Goal: Task Accomplishment & Management: Manage account settings

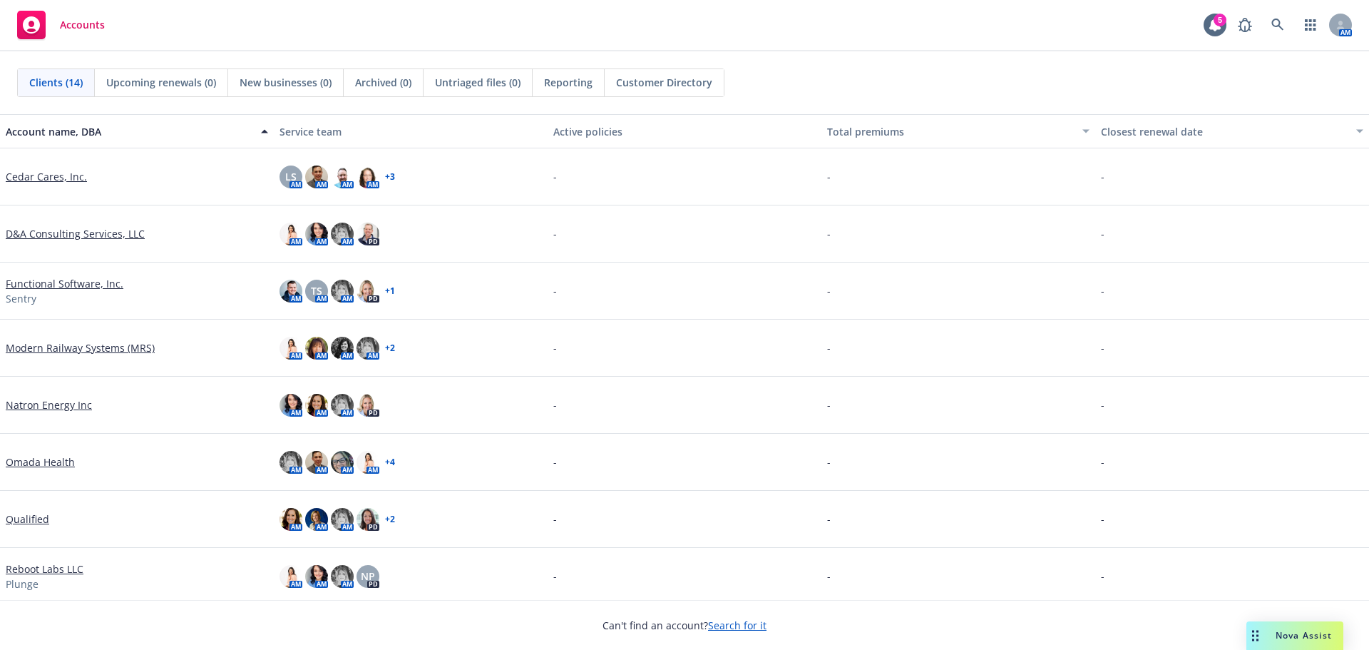
click at [728, 623] on link "Search for it" at bounding box center [737, 625] width 58 height 14
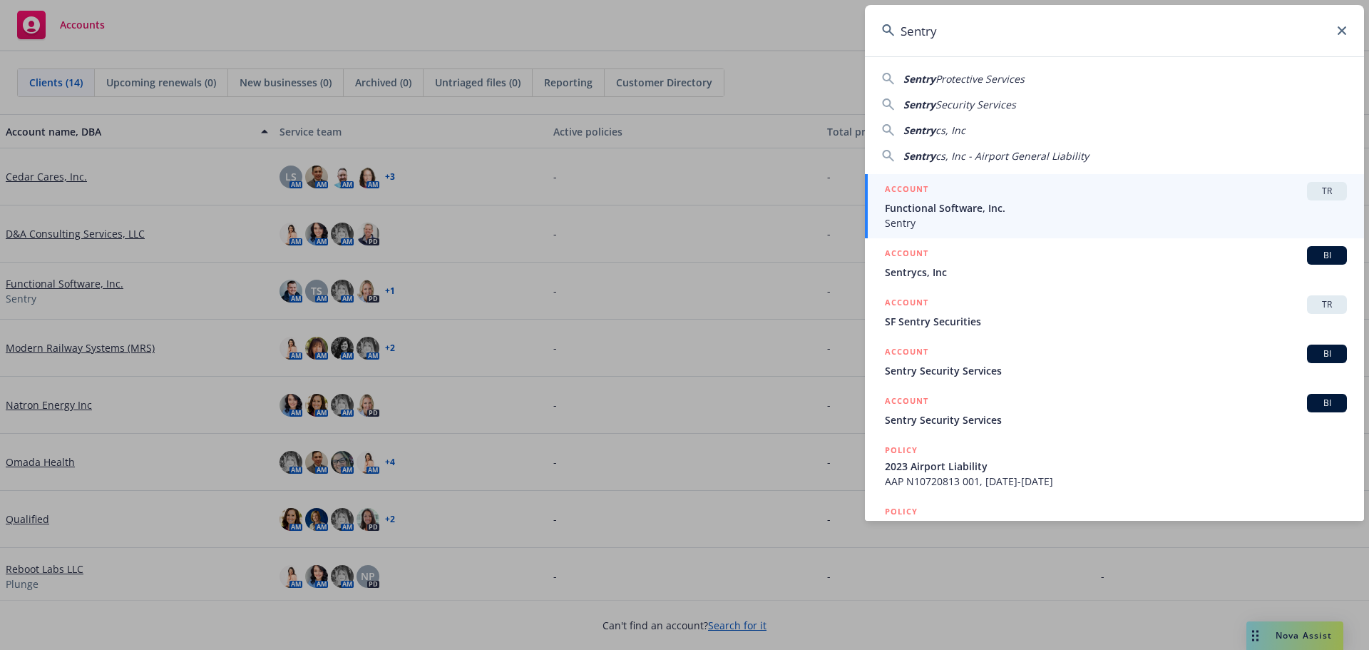
type input "Sentry"
click at [950, 200] on div "ACCOUNT TR" at bounding box center [1116, 191] width 462 height 19
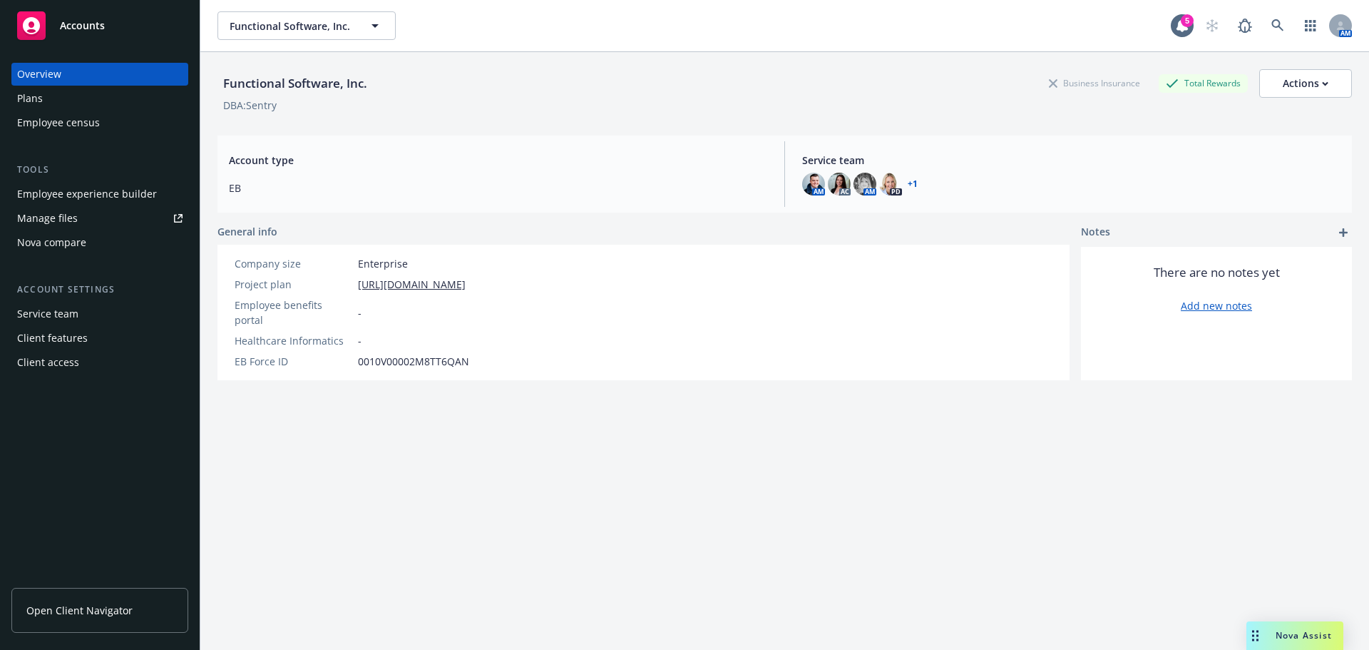
click at [59, 196] on div "Employee experience builder" at bounding box center [87, 194] width 140 height 23
click at [68, 191] on div "Employee experience builder" at bounding box center [87, 194] width 140 height 23
click at [74, 195] on div "Employee experience builder" at bounding box center [87, 194] width 140 height 23
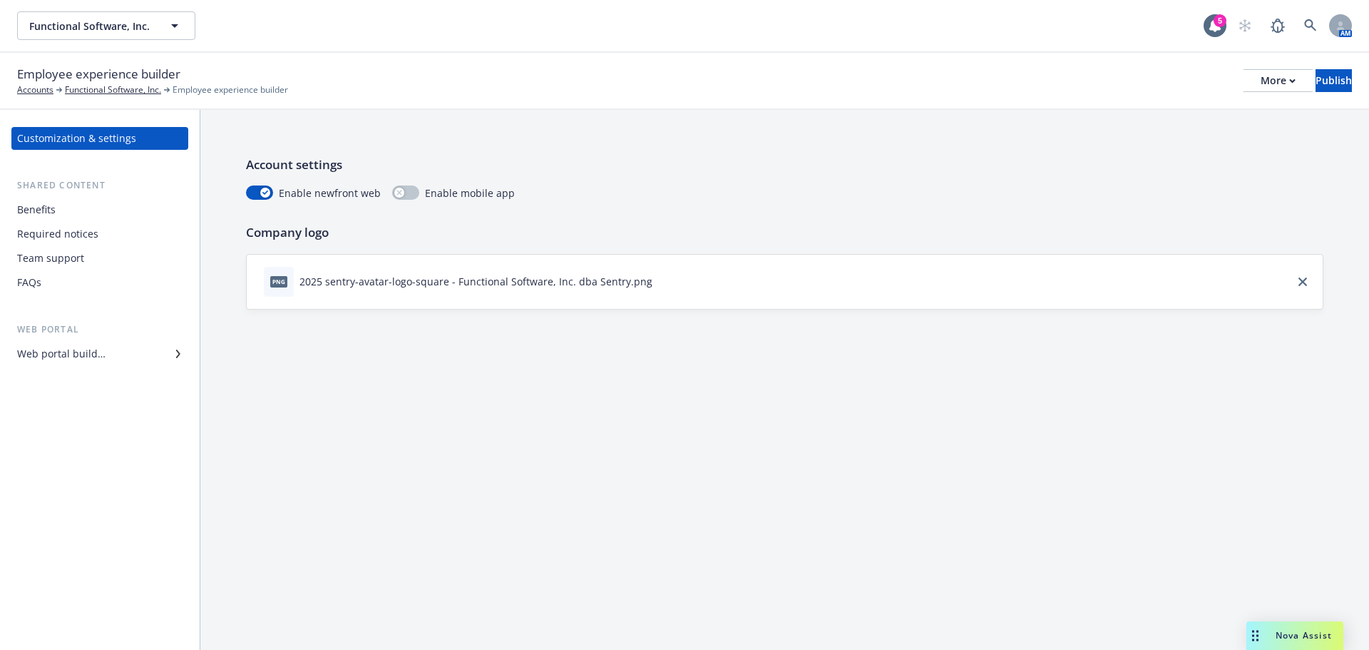
click at [53, 351] on div "Web portal builder" at bounding box center [61, 353] width 88 height 23
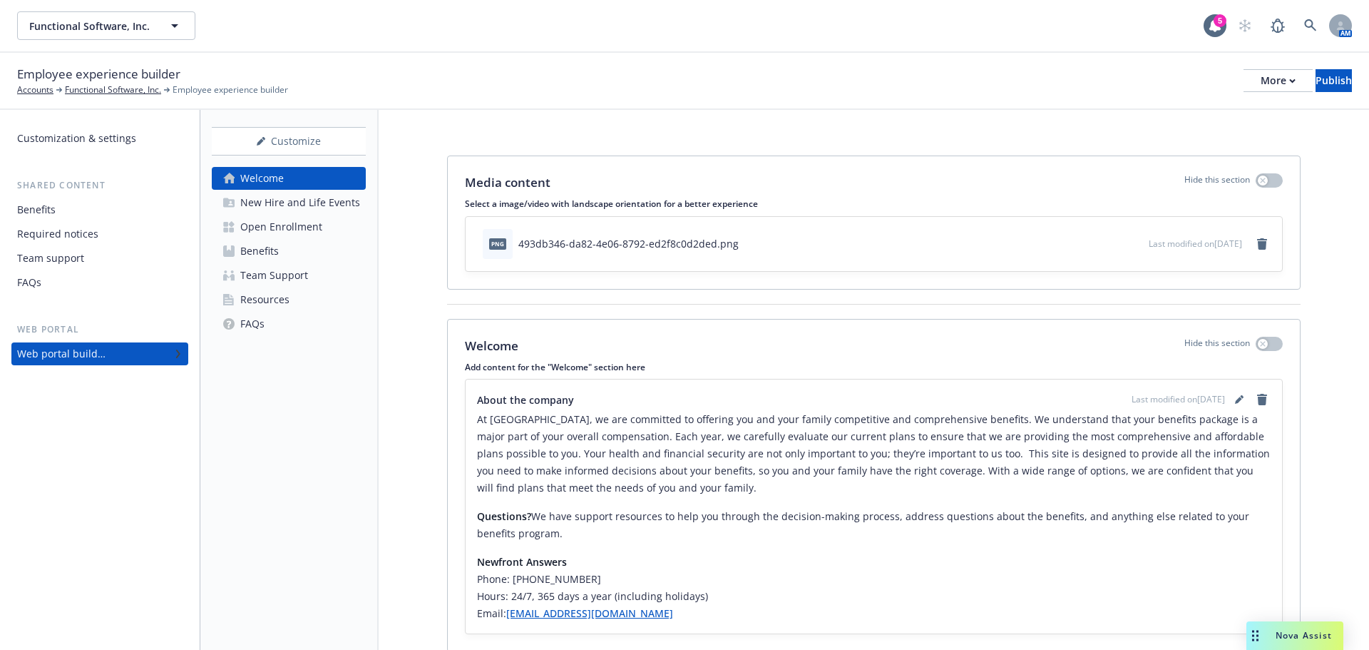
click at [247, 247] on div "Benefits" at bounding box center [259, 251] width 39 height 23
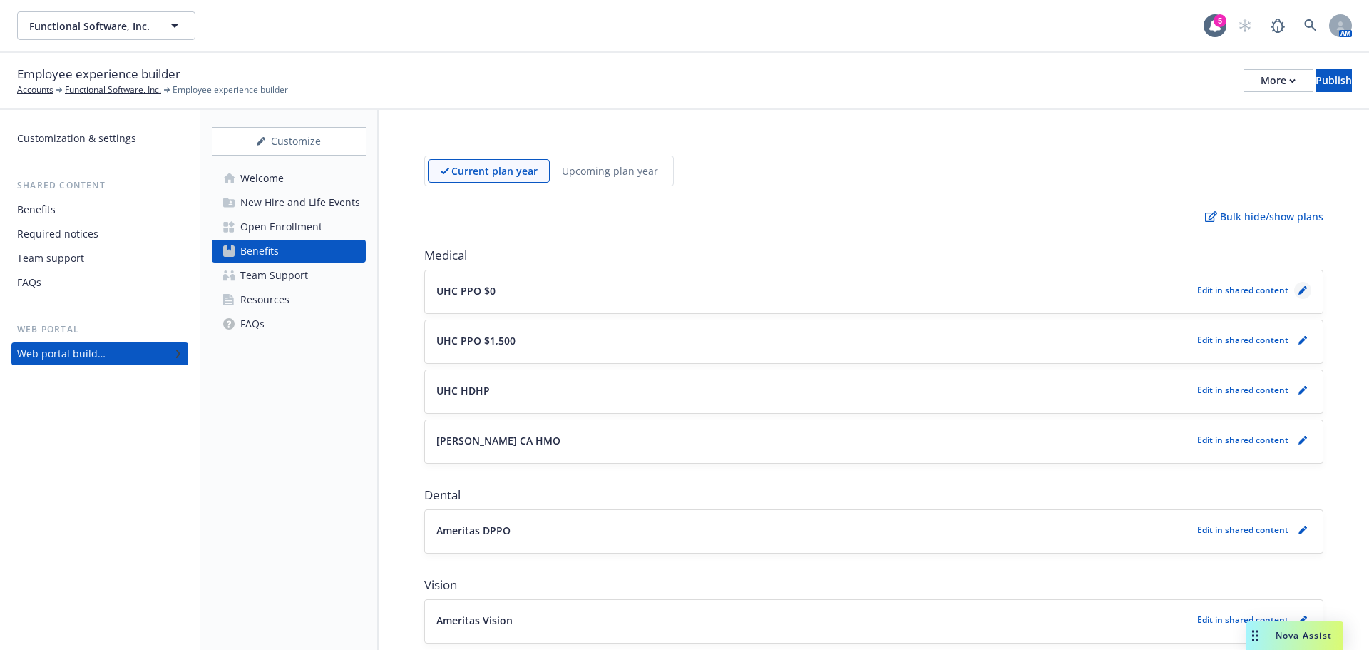
click at [1299, 293] on icon "pencil" at bounding box center [1303, 290] width 9 height 9
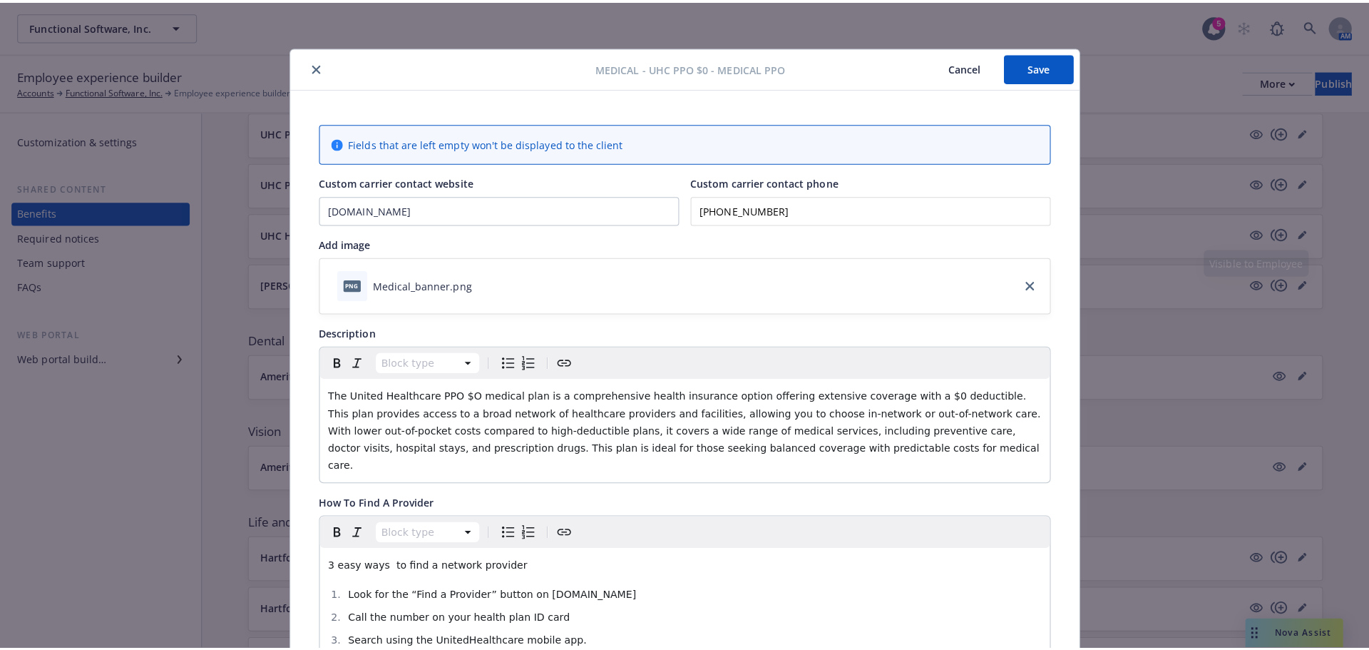
scroll to position [43, 0]
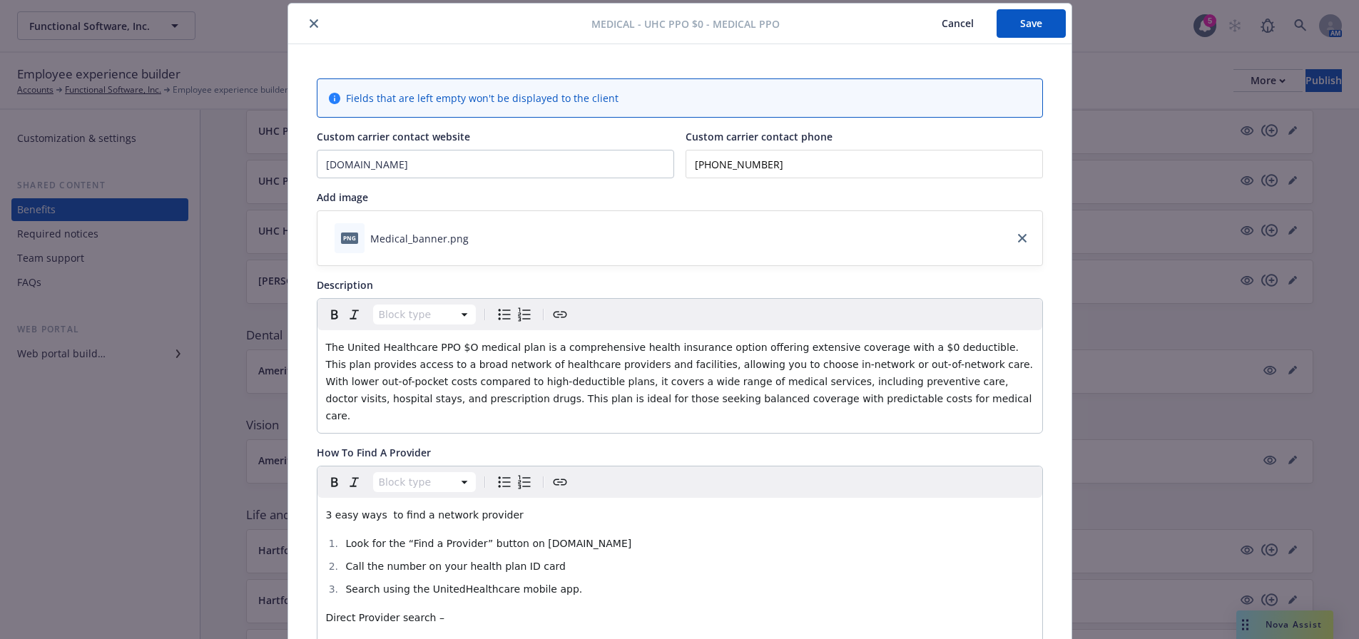
click at [456, 350] on span "The United Healthcare PPO $O medical plan is a comprehensive health insurance o…" at bounding box center [681, 382] width 710 height 80
click at [1016, 23] on button "Save" at bounding box center [1030, 23] width 69 height 29
click at [999, 29] on button "Save" at bounding box center [1030, 23] width 69 height 29
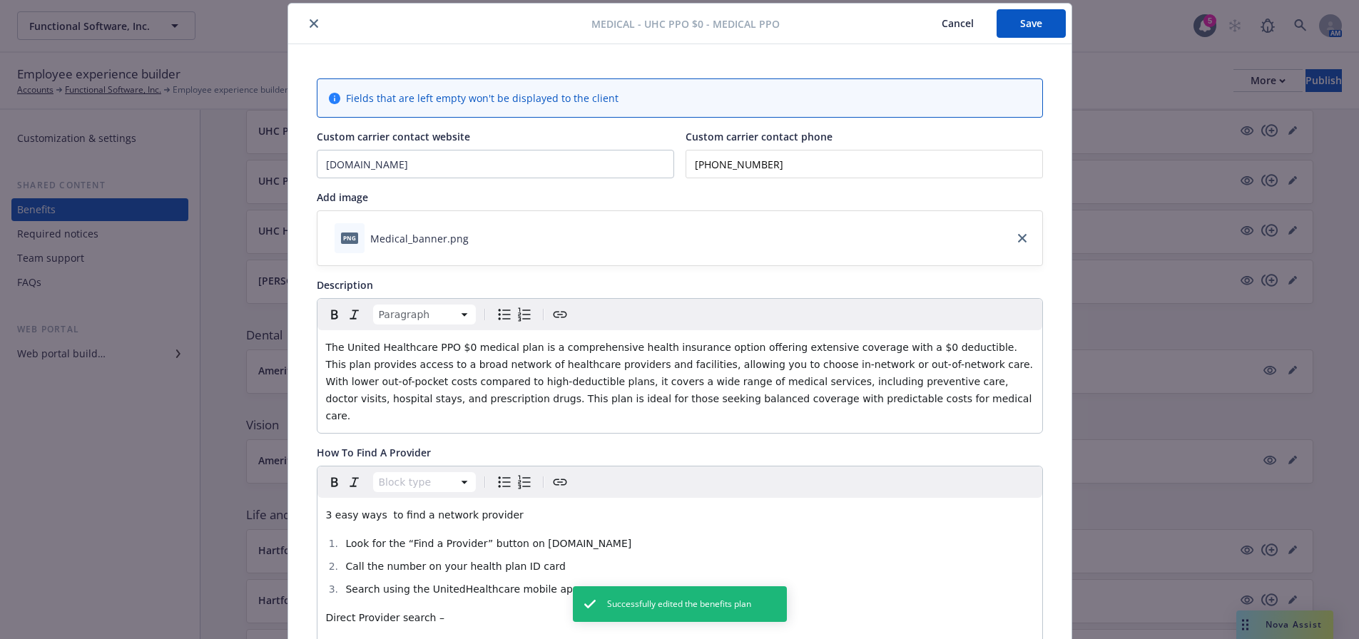
click at [310, 24] on icon "close" at bounding box center [314, 23] width 9 height 9
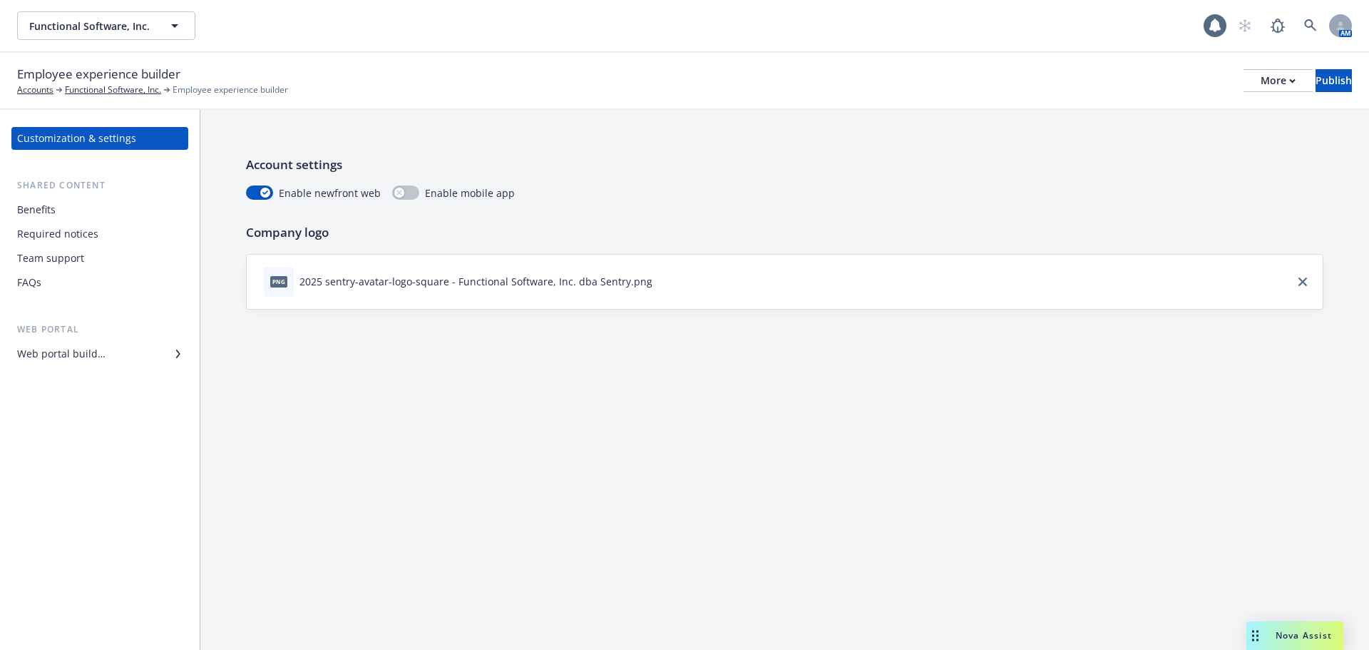
click at [66, 352] on div "Web portal builder" at bounding box center [61, 353] width 88 height 23
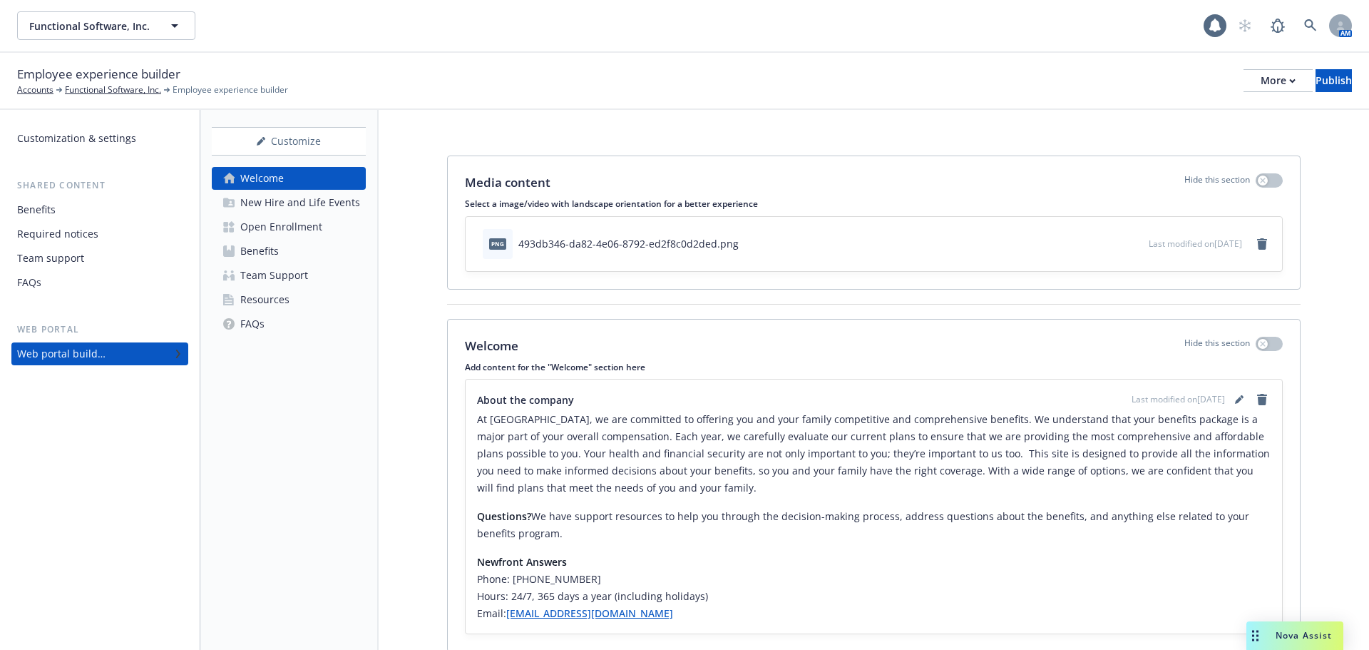
click at [257, 252] on div "Benefits" at bounding box center [259, 251] width 39 height 23
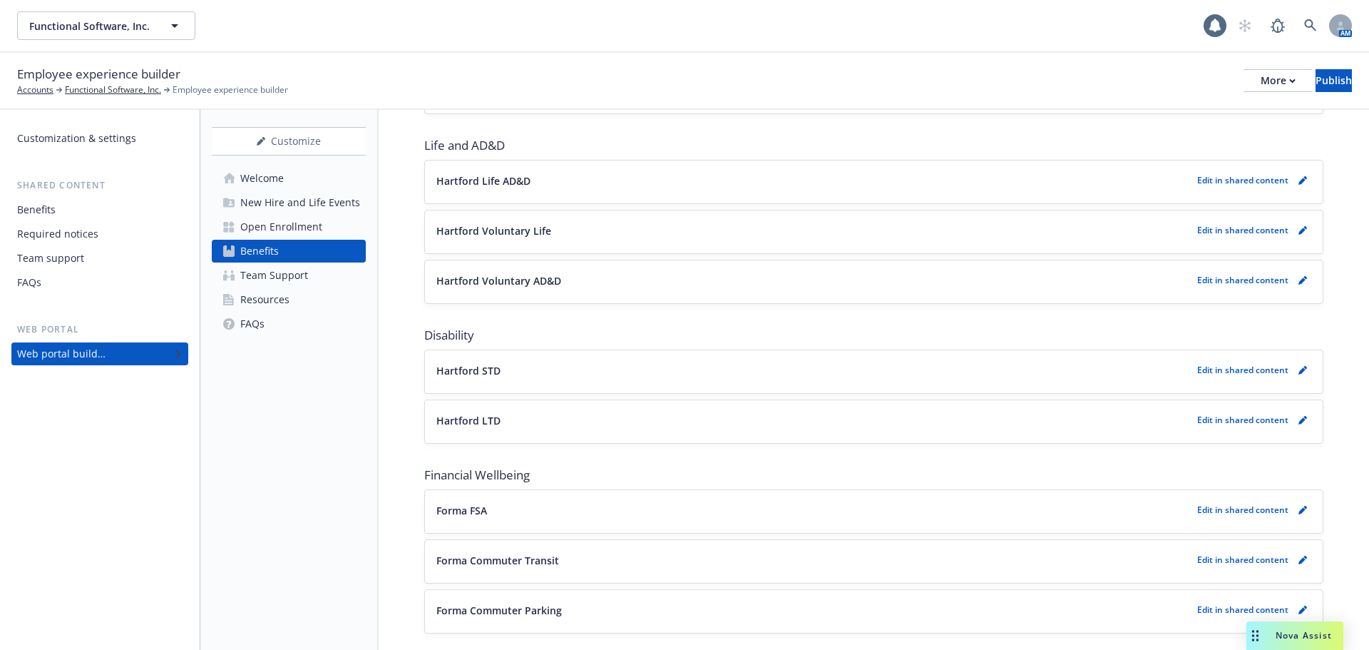
scroll to position [648, 0]
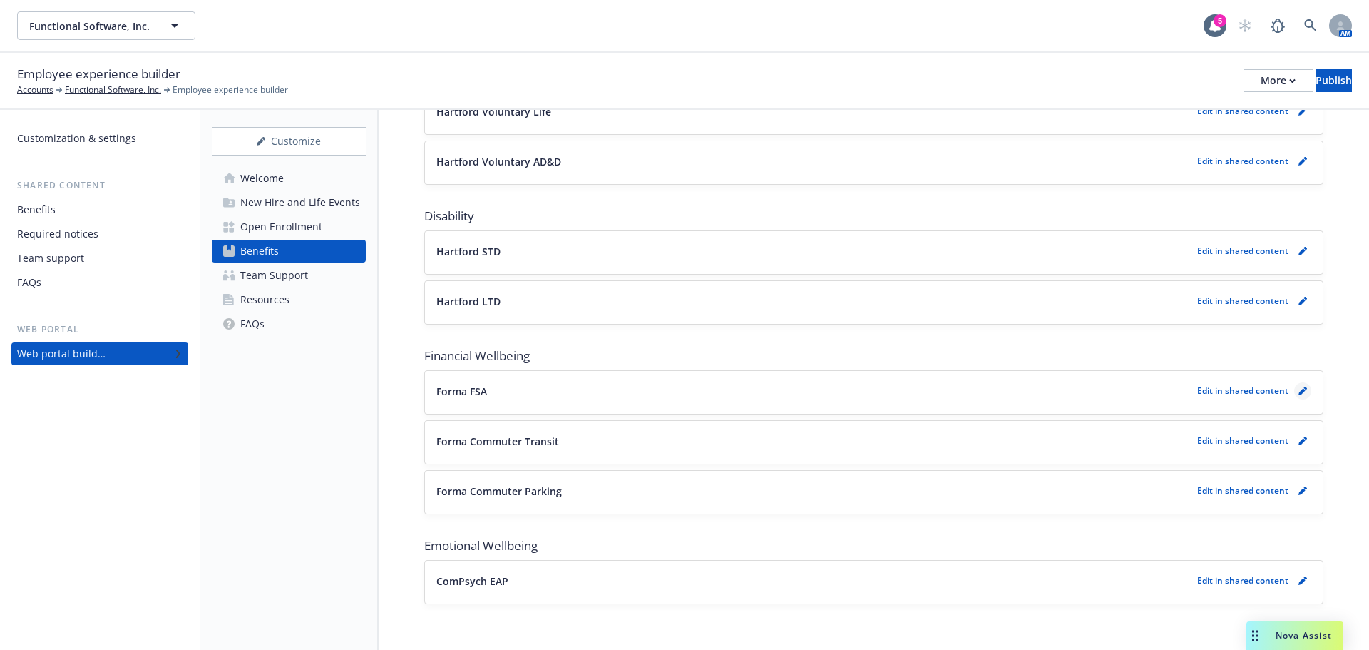
click at [1299, 392] on icon "pencil" at bounding box center [1302, 391] width 7 height 7
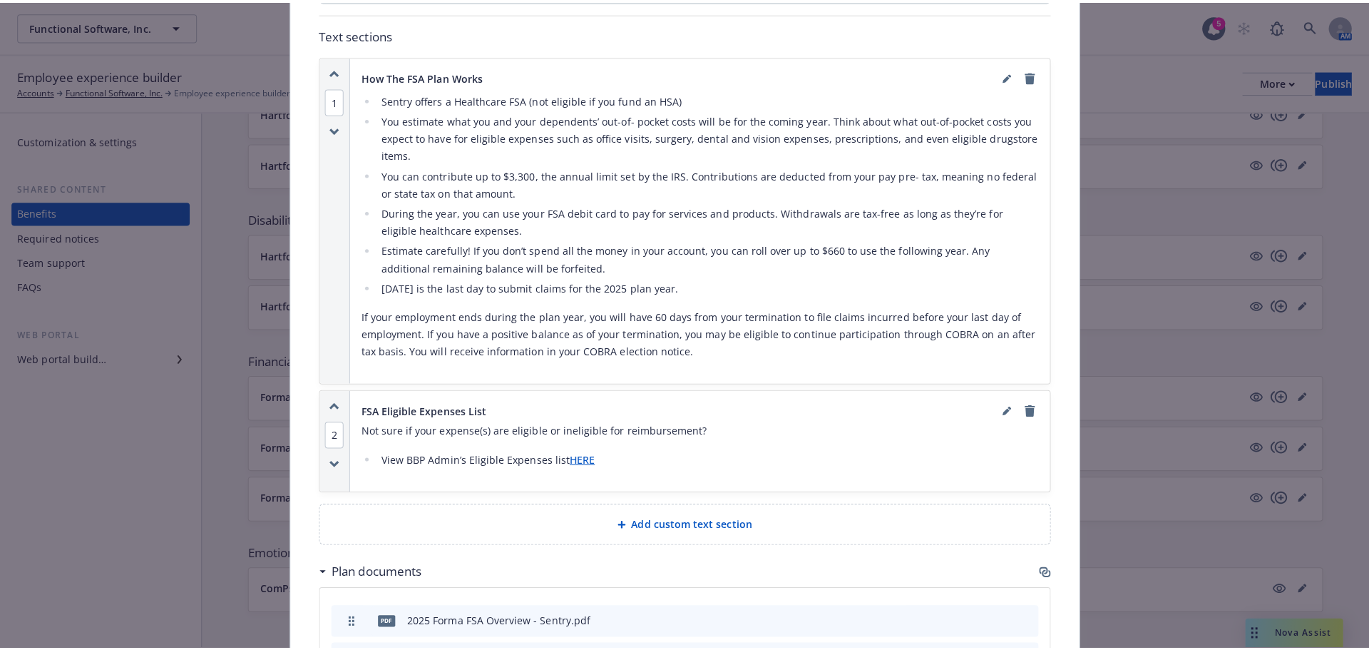
scroll to position [970, 0]
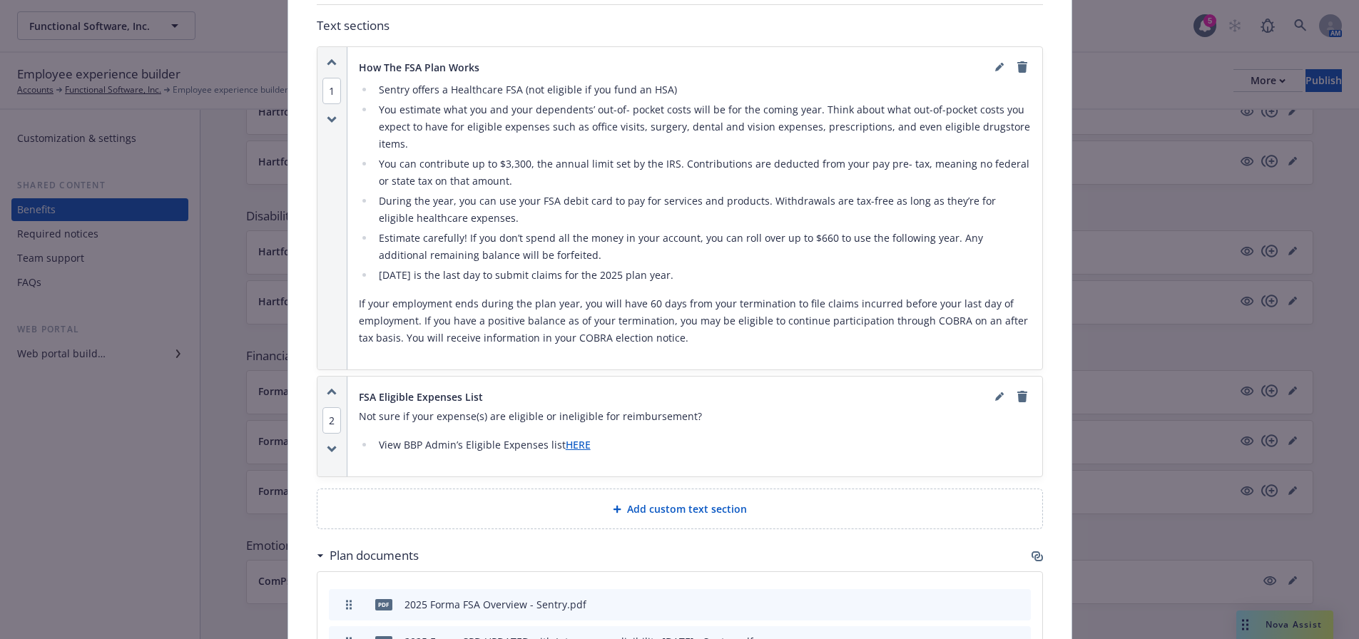
click at [415, 444] on li "View BBP Admin’s Eligible Expenses list HERE" at bounding box center [702, 445] width 656 height 17
click at [421, 437] on li "View BBP Admin’s Eligible Expenses list HERE" at bounding box center [702, 445] width 656 height 17
click at [995, 394] on icon "editPencil" at bounding box center [998, 397] width 7 height 7
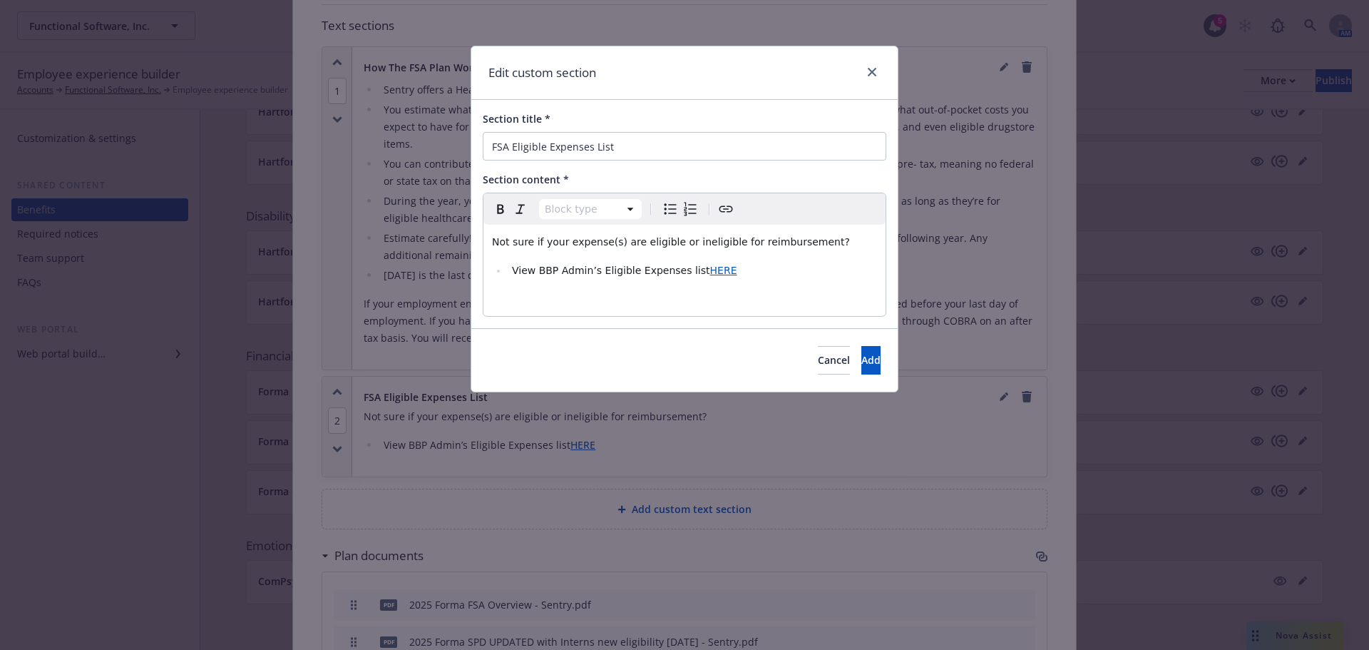
select select
click at [593, 270] on span "View BBP Admin’s Eligible Expenses list" at bounding box center [611, 270] width 198 height 11
drag, startPoint x: 631, startPoint y: 269, endPoint x: 654, endPoint y: 270, distance: 22.8
click at [654, 270] on li "View Eligible Expenses list HERE" at bounding box center [692, 270] width 369 height 17
click at [720, 216] on icon "Create link" at bounding box center [726, 208] width 17 height 17
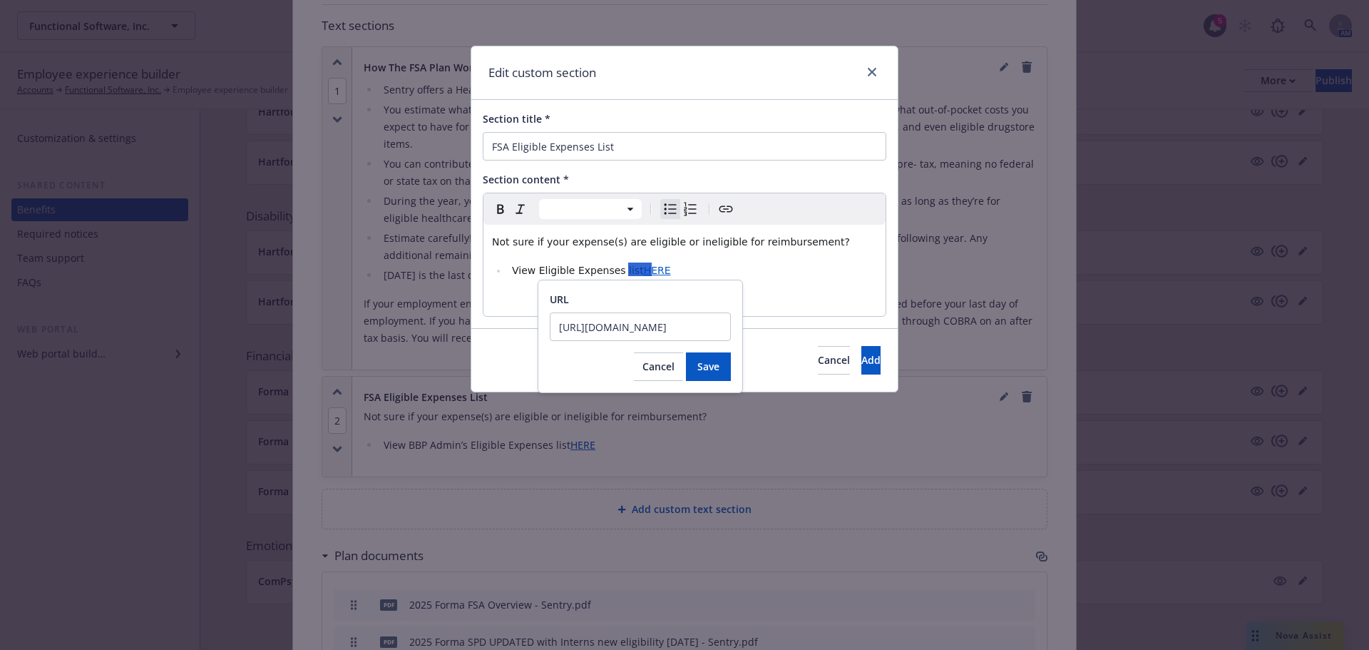
scroll to position [0, 0]
drag, startPoint x: 723, startPoint y: 325, endPoint x: 437, endPoint y: 318, distance: 286.8
click at [437, 318] on body "Functional Software, Inc. Functional Software, Inc. 5 AM Employee experience bu…" at bounding box center [684, 462] width 1369 height 924
drag, startPoint x: 722, startPoint y: 326, endPoint x: 581, endPoint y: 322, distance: 140.6
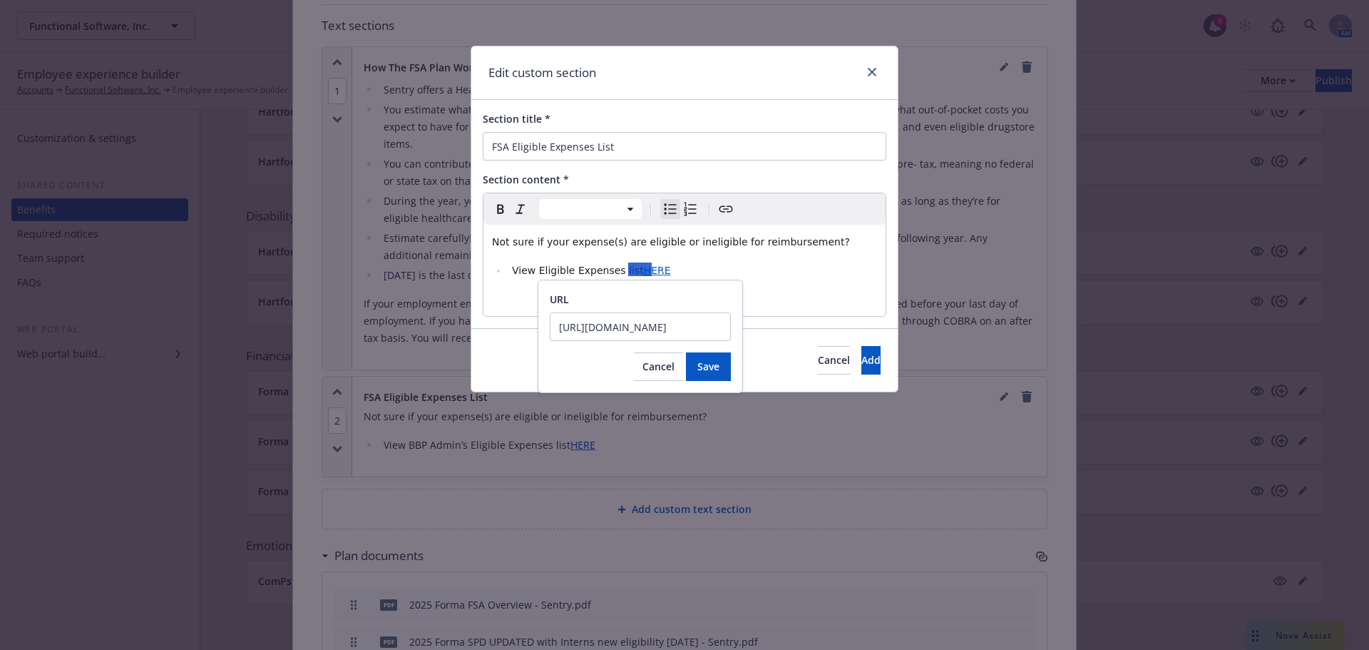
click at [581, 322] on input "https://betterbusinessplanning.wealthcareportal.com/Page/FindEligibleItem" at bounding box center [640, 326] width 181 height 29
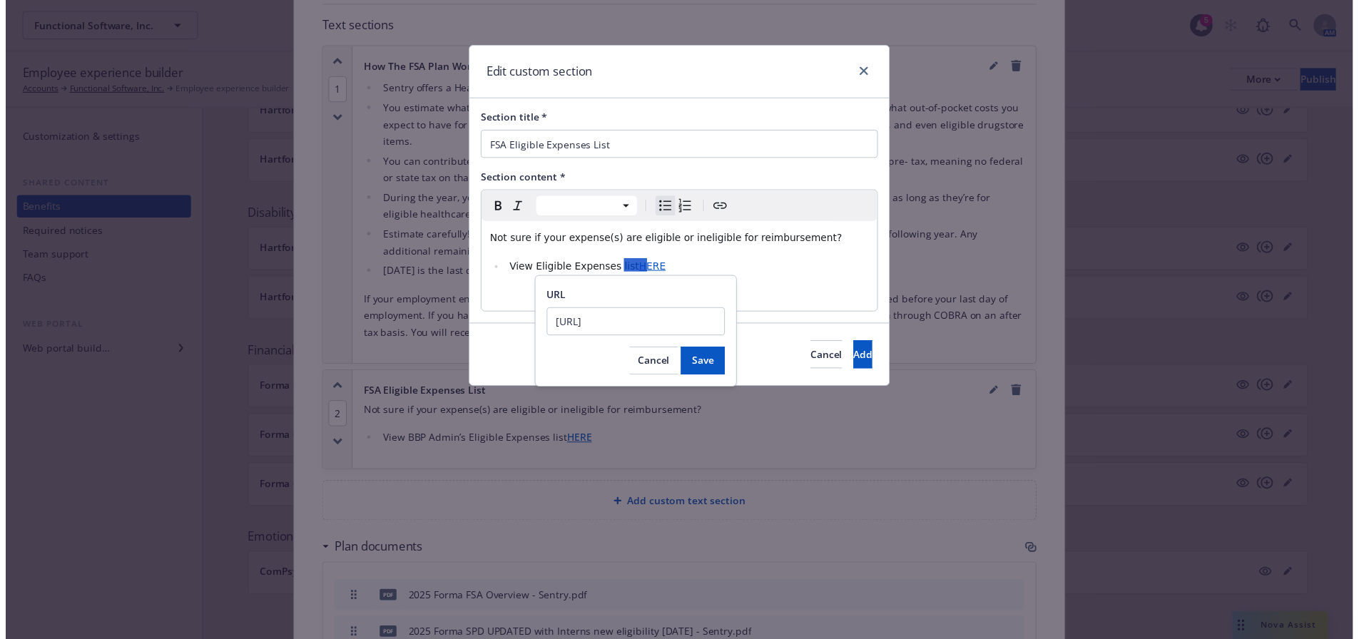
scroll to position [0, 0]
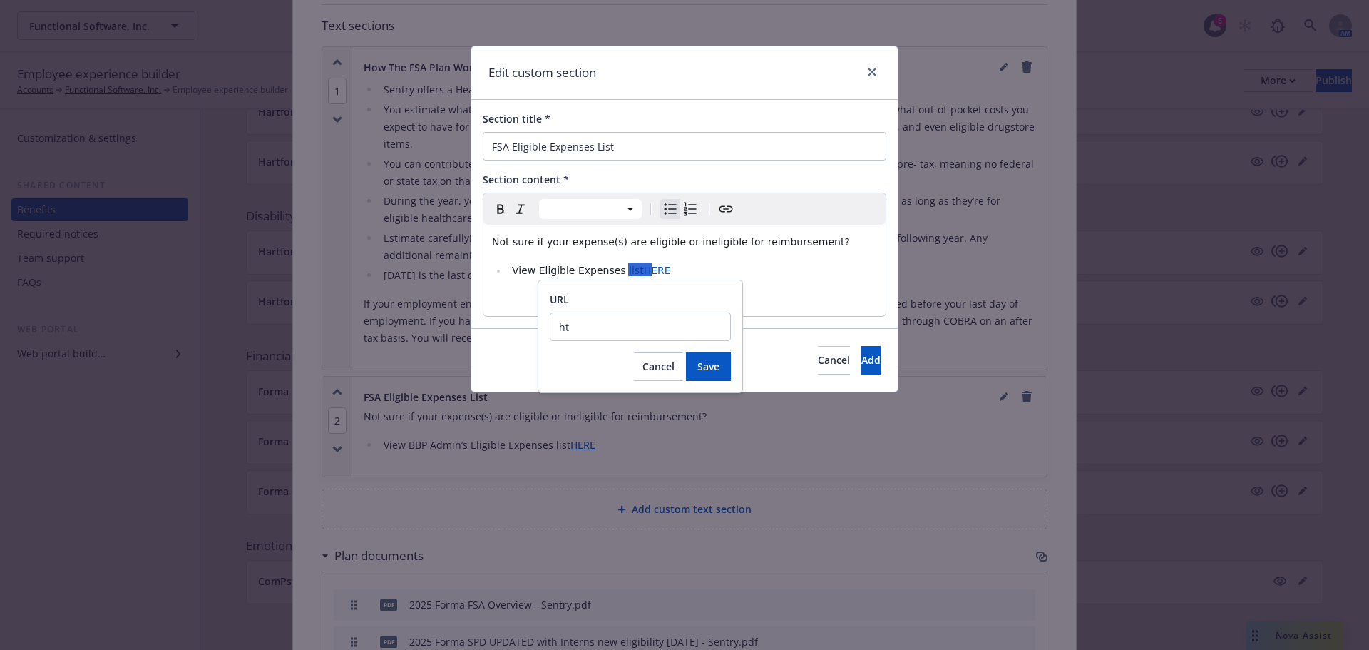
type input "h"
type input "https://fsastore.com/"
click at [703, 363] on span "Save" at bounding box center [709, 366] width 22 height 14
click at [862, 361] on button "Add" at bounding box center [871, 360] width 19 height 29
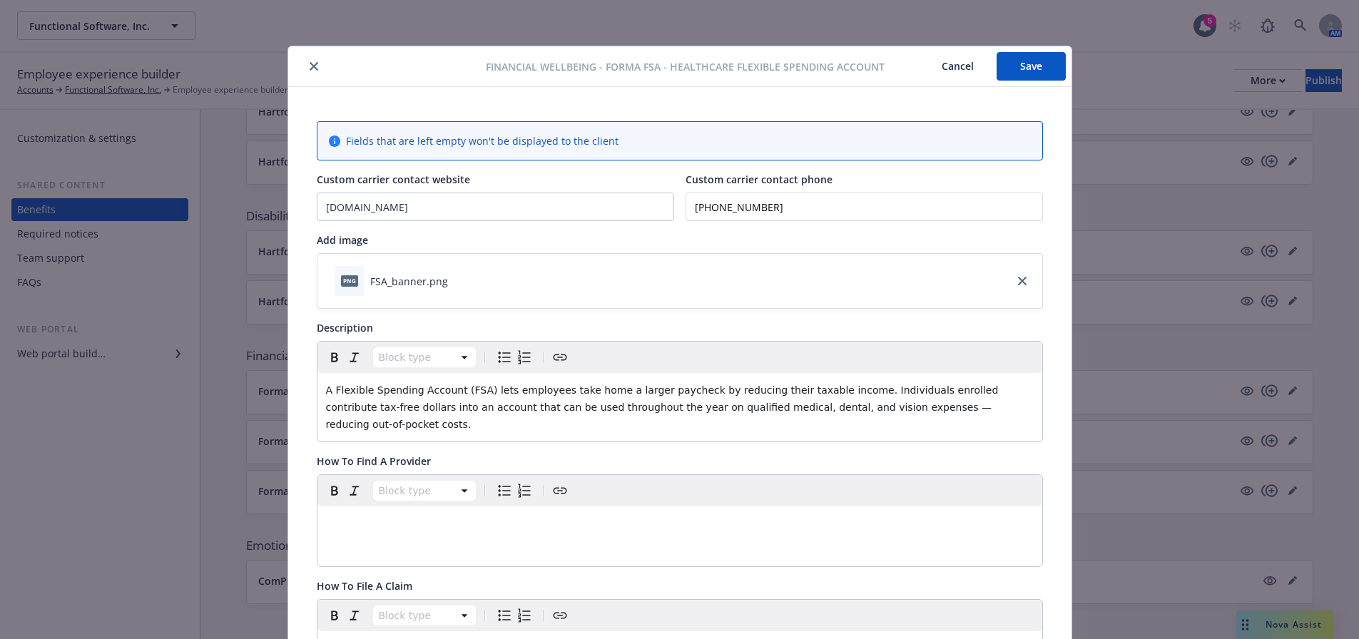
click at [1028, 79] on button "Save" at bounding box center [1030, 66] width 69 height 29
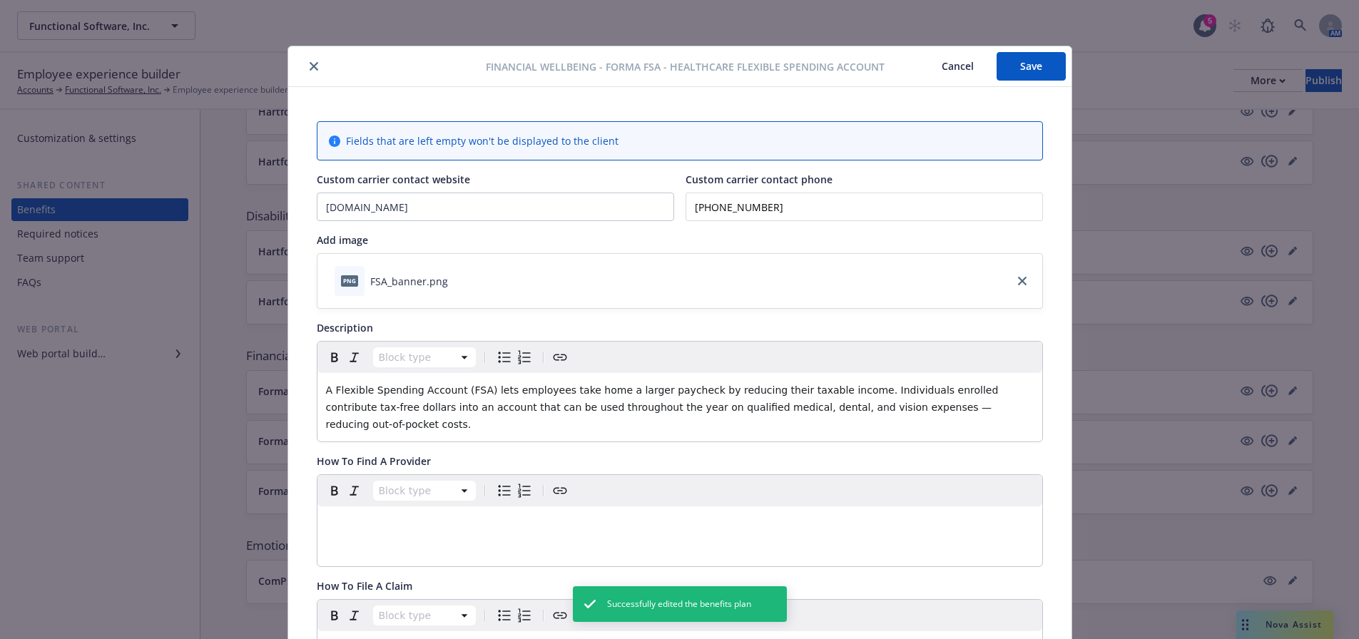
click at [310, 65] on icon "close" at bounding box center [314, 66] width 9 height 9
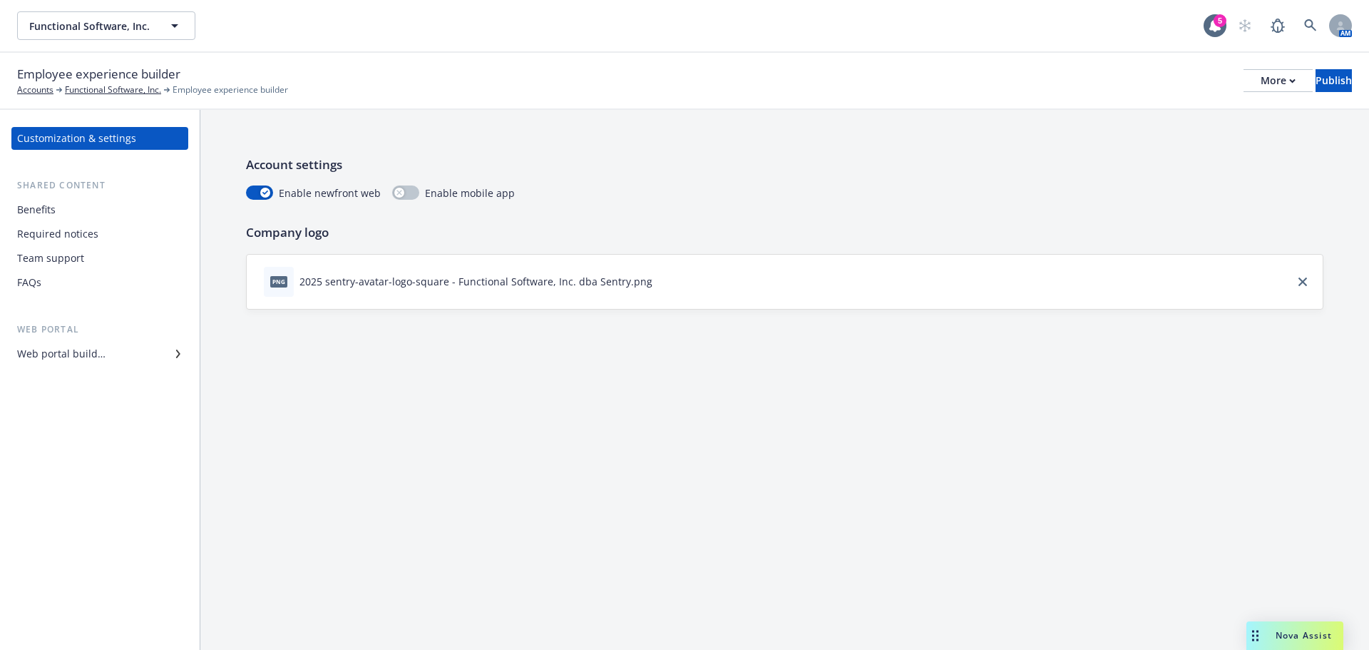
click at [61, 351] on div "Web portal builder" at bounding box center [61, 353] width 88 height 23
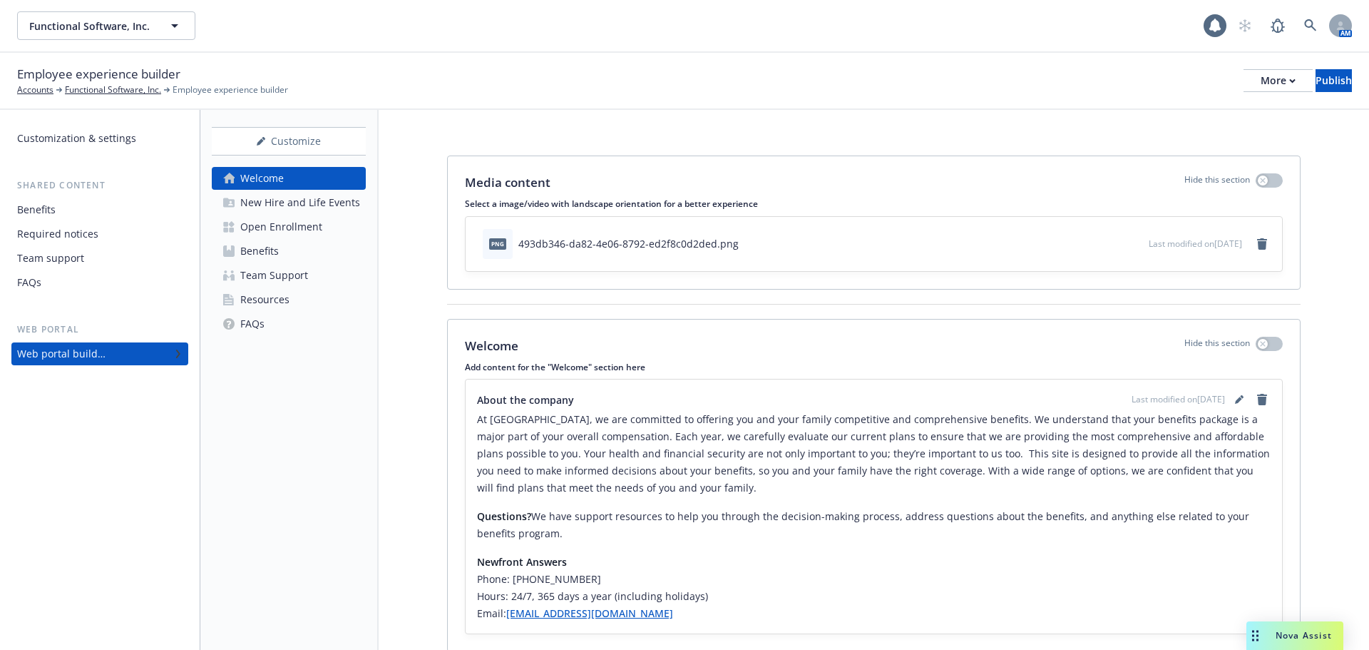
click at [252, 319] on div "FAQs" at bounding box center [252, 323] width 24 height 23
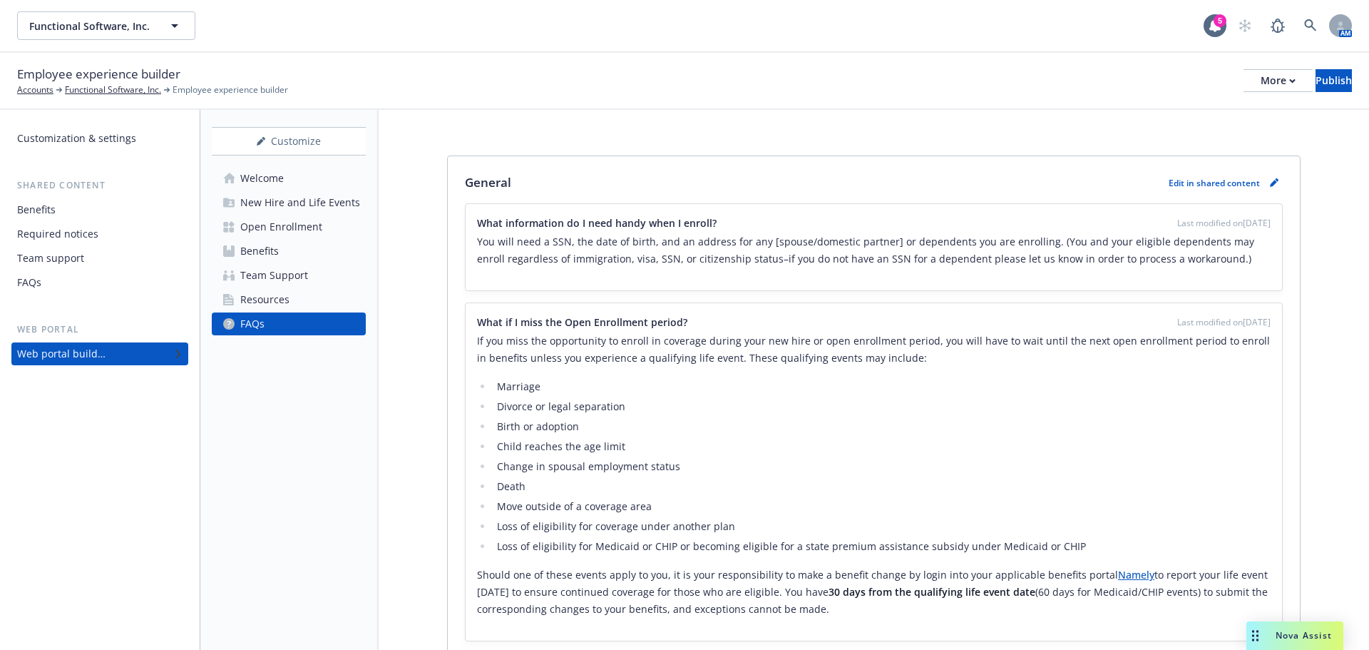
scroll to position [71, 0]
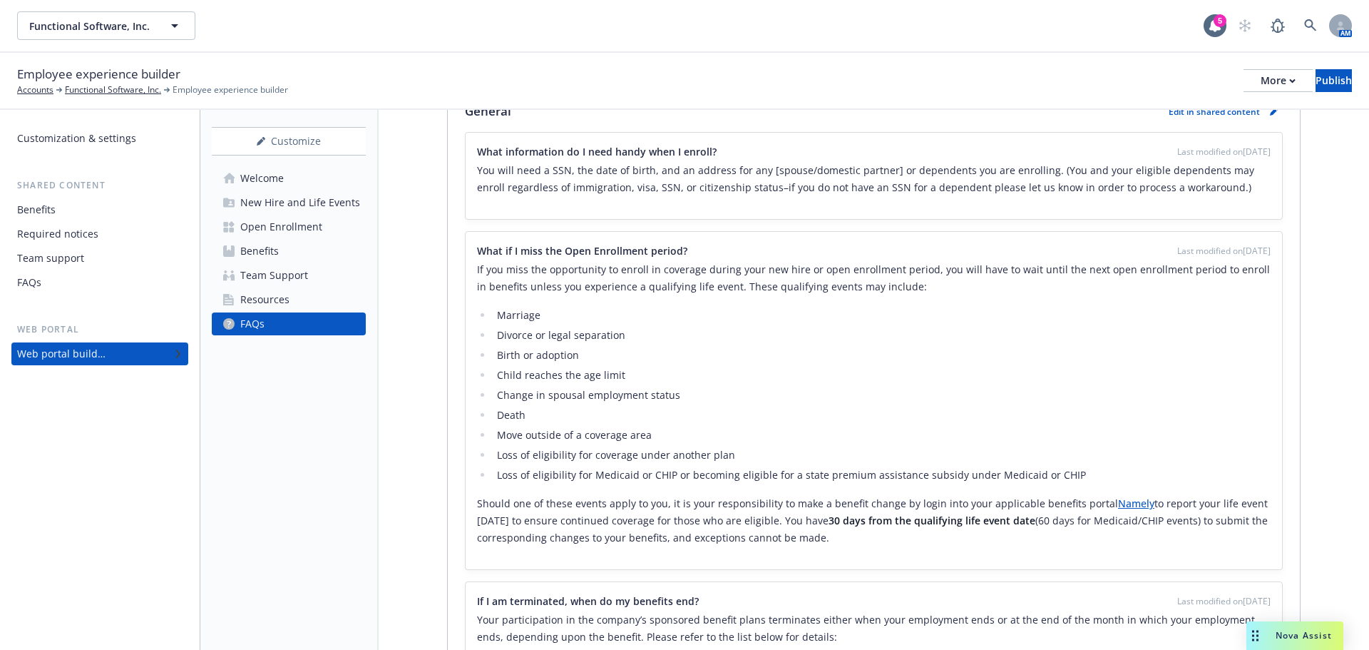
click at [929, 503] on p "Should one of these events apply to you, it is your responsibility to make a be…" at bounding box center [874, 520] width 794 height 51
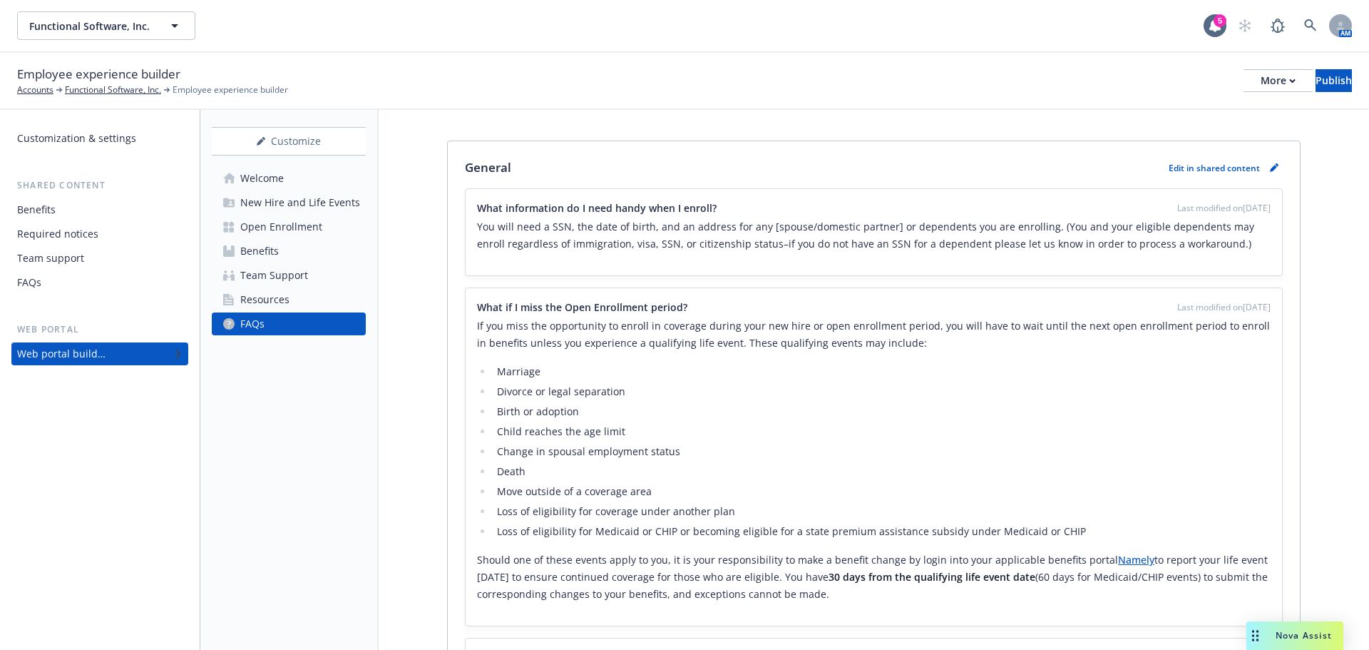
scroll to position [0, 0]
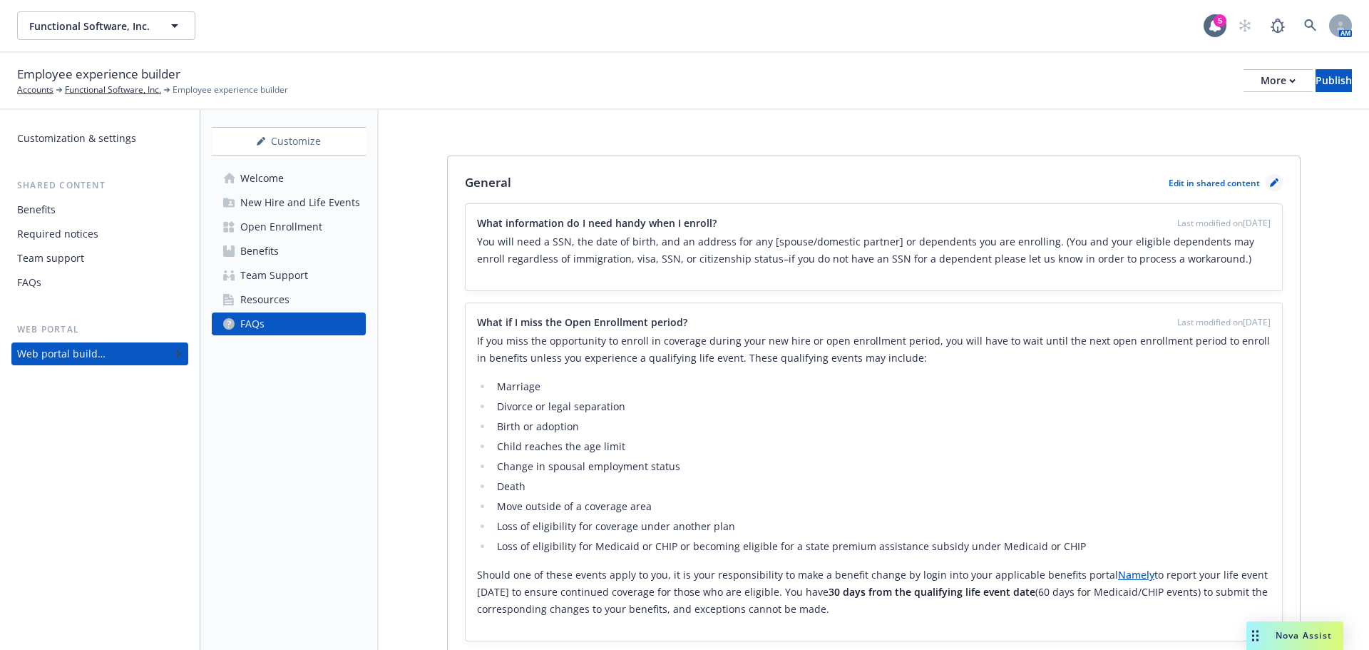
click at [1270, 183] on icon "pencil" at bounding box center [1274, 182] width 9 height 9
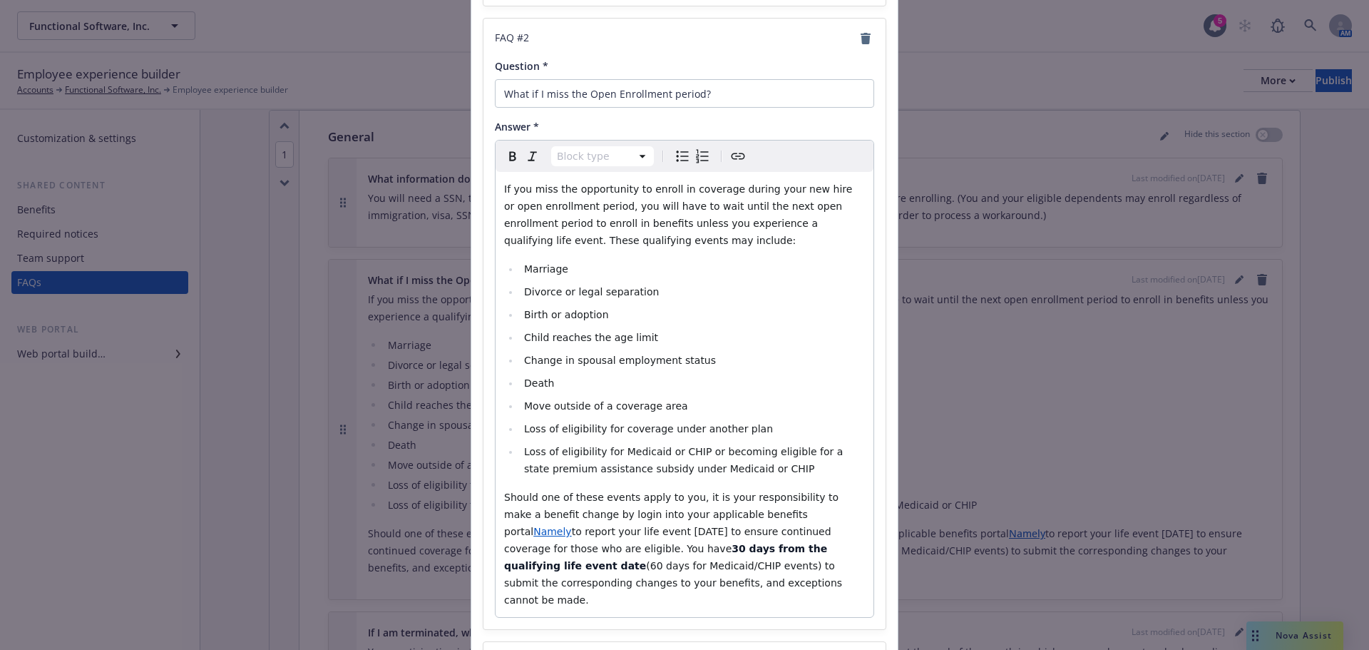
scroll to position [571, 0]
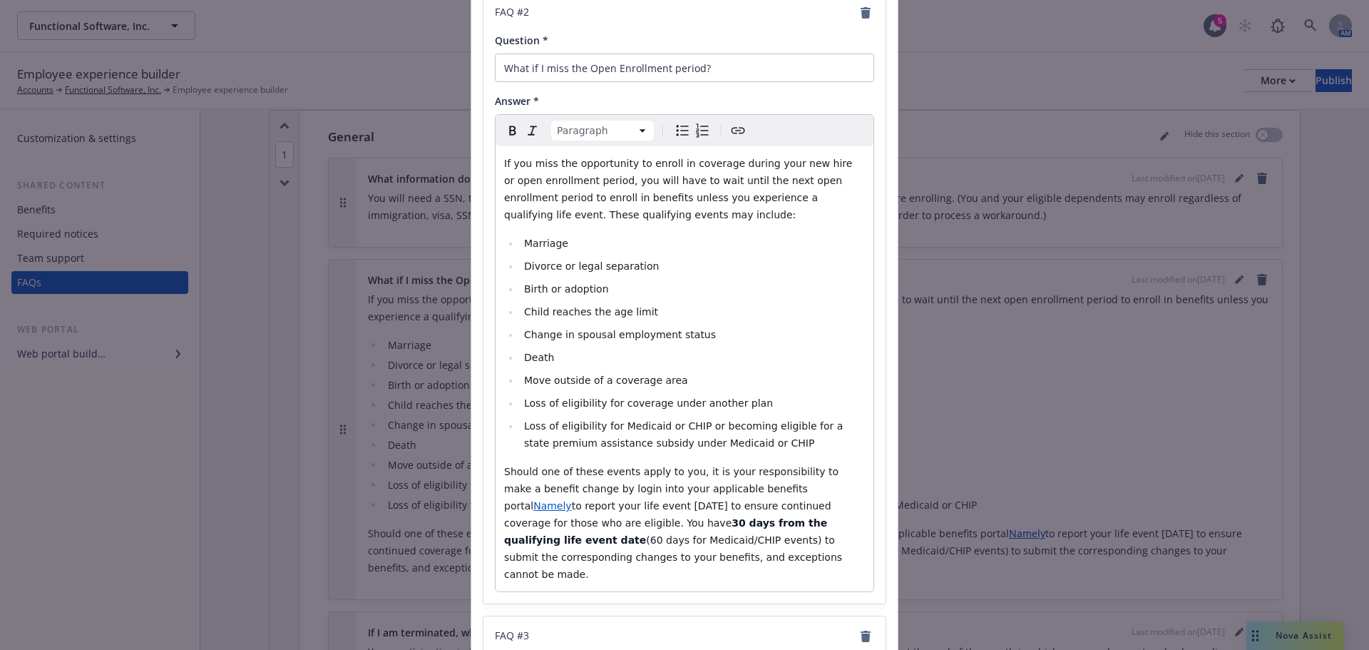
click at [602, 489] on span "Should one of these events apply to you, it is your responsibility to make a be…" at bounding box center [672, 489] width 337 height 46
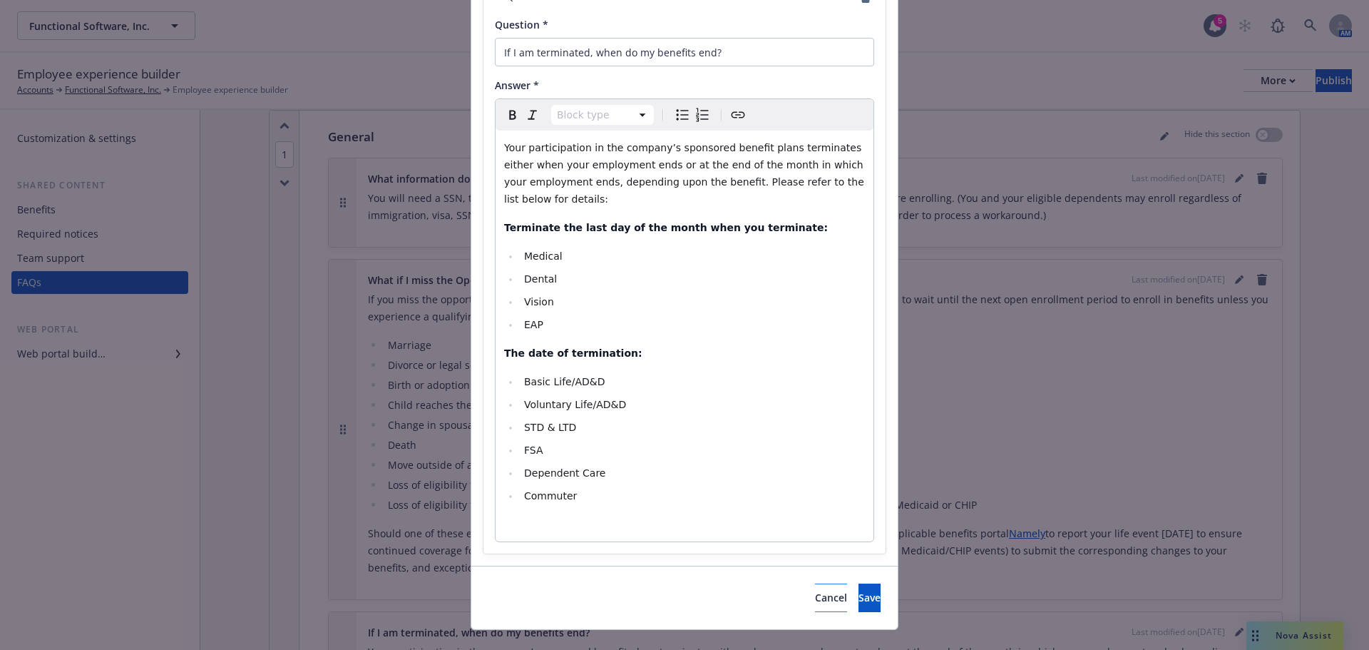
scroll to position [1218, 0]
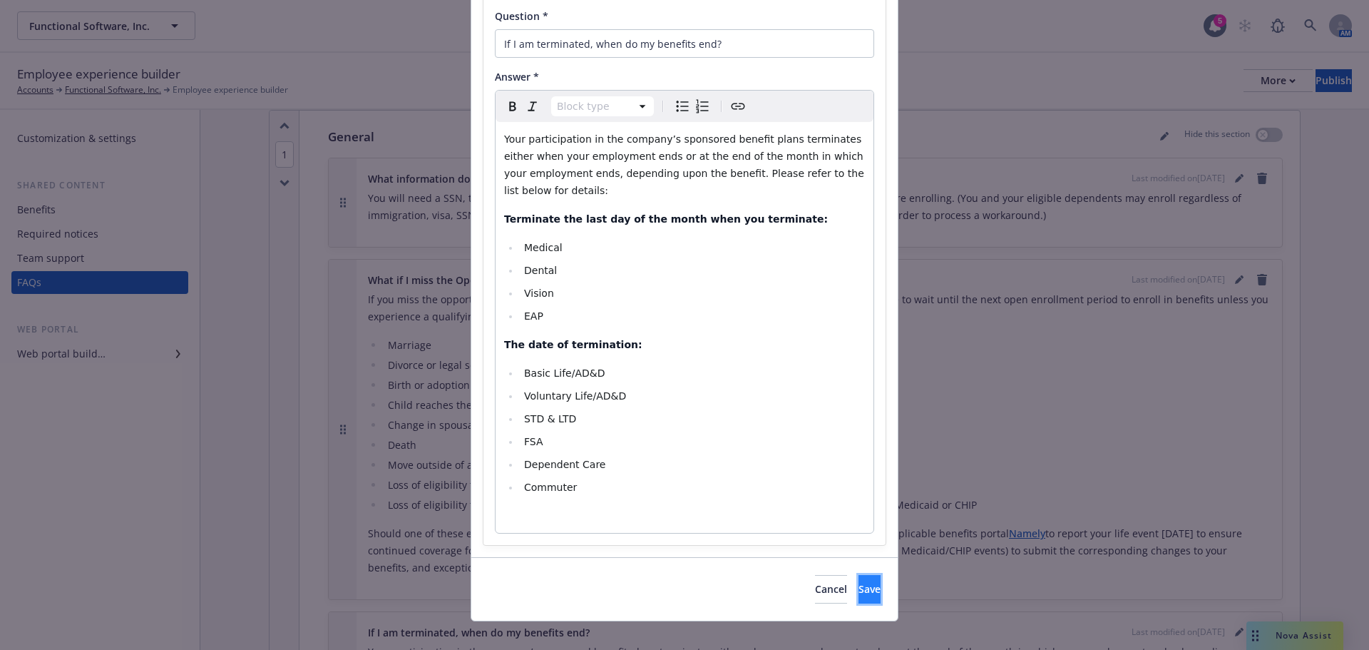
click at [859, 575] on button "Save" at bounding box center [870, 589] width 22 height 29
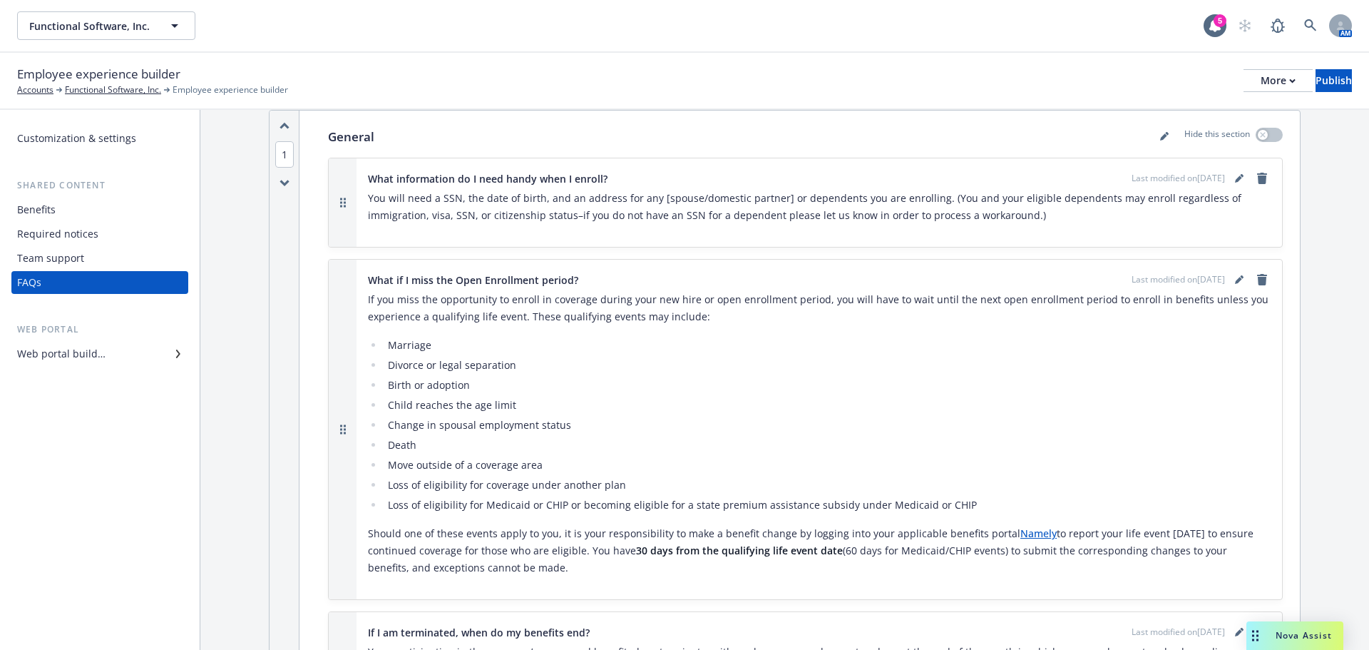
scroll to position [0, 0]
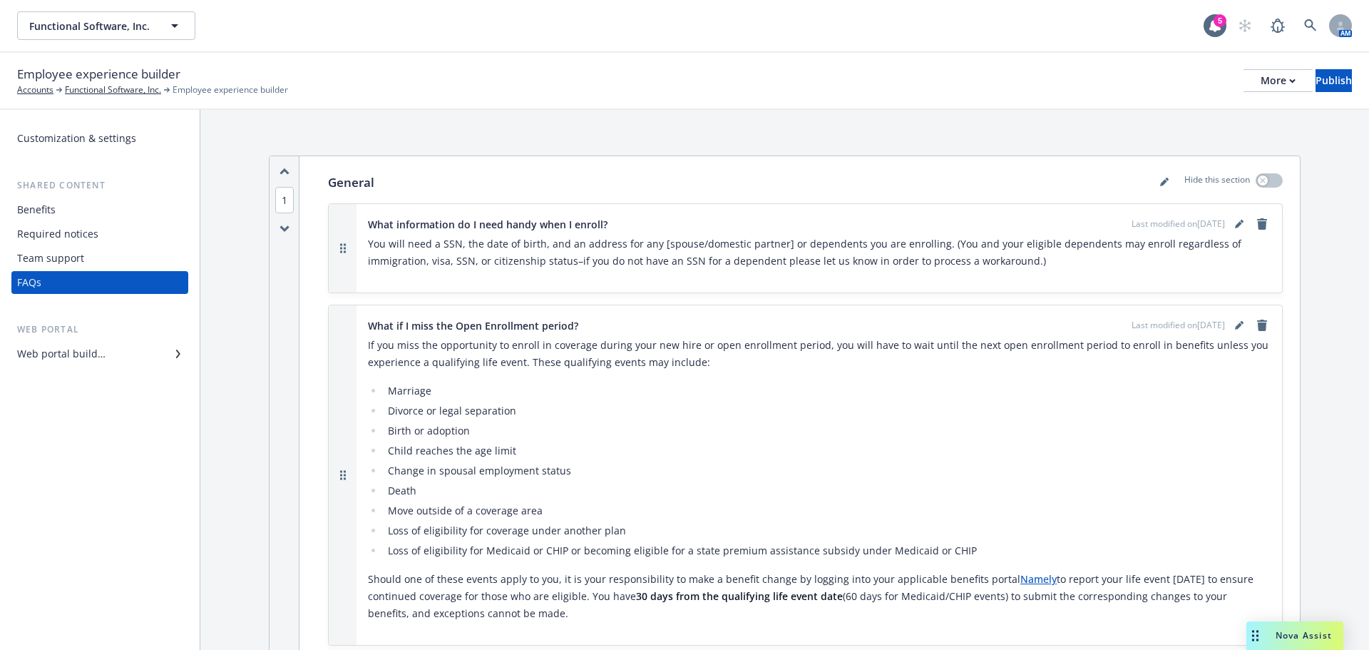
click at [71, 359] on div "Web portal builder" at bounding box center [61, 353] width 88 height 23
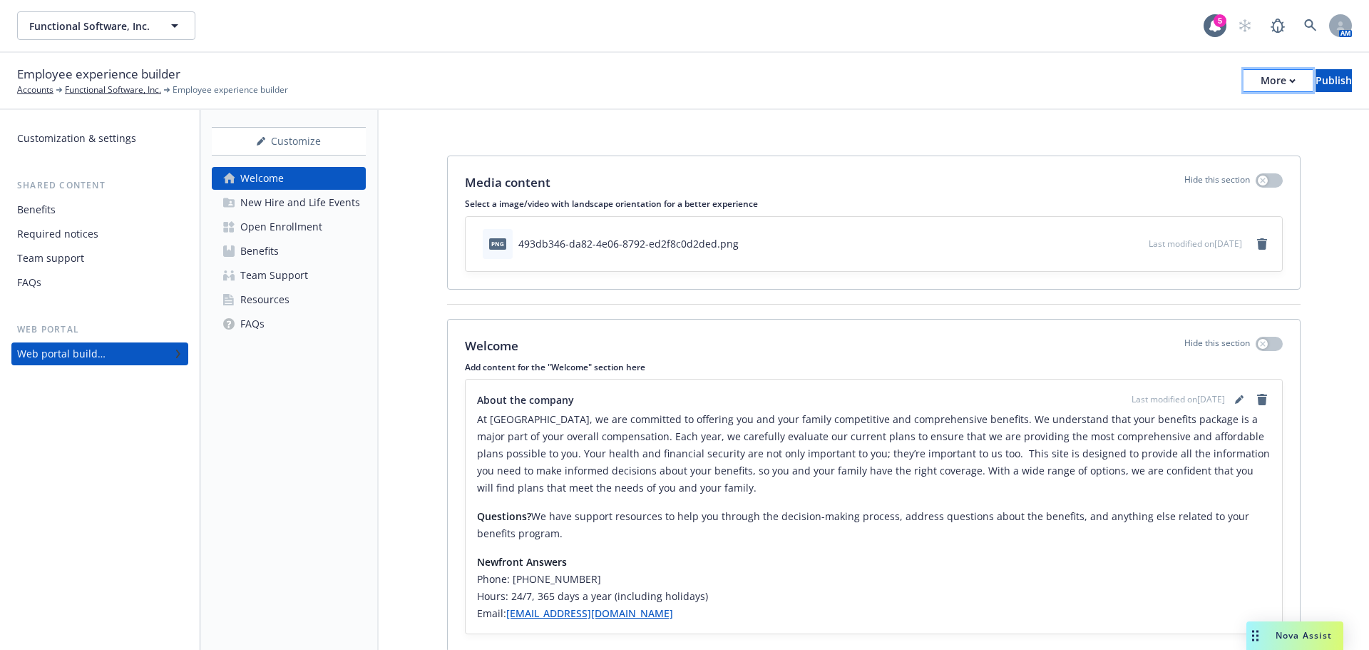
click at [1261, 88] on div "More" at bounding box center [1278, 80] width 35 height 21
click at [1145, 113] on link "Copy preview link" at bounding box center [1160, 112] width 211 height 29
click at [310, 230] on div "Open Enrollment" at bounding box center [281, 226] width 82 height 23
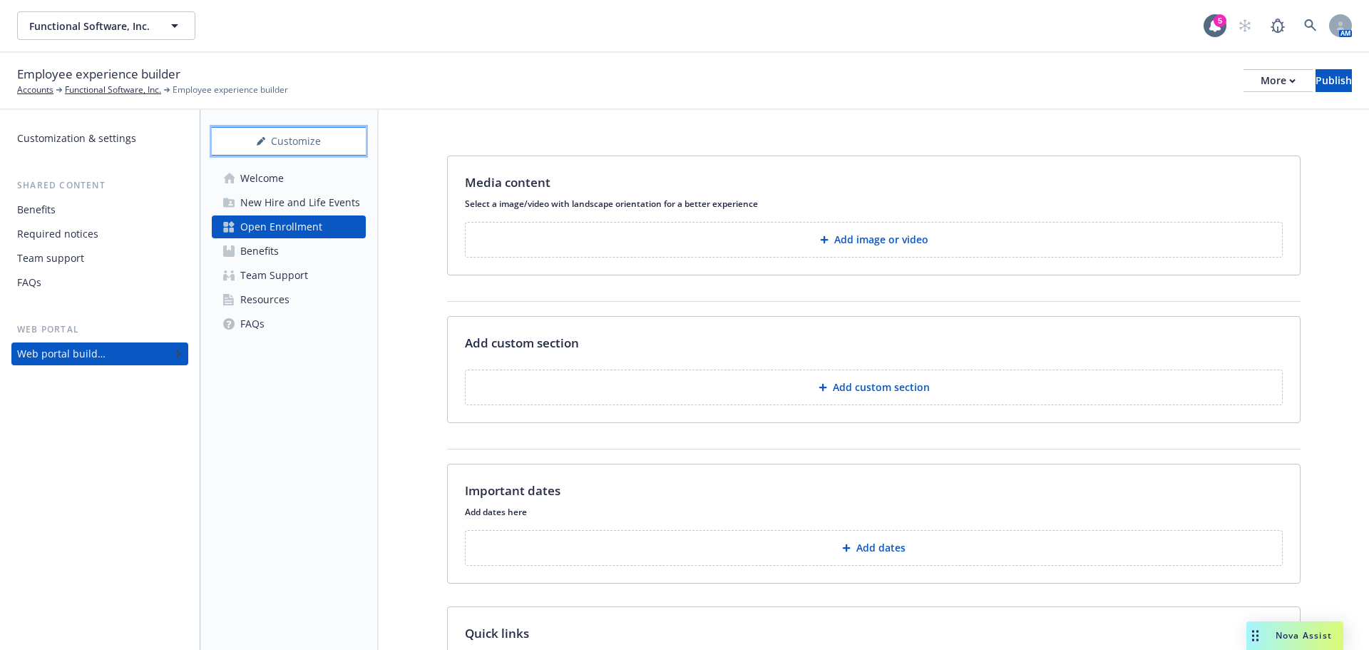
click at [265, 144] on icon at bounding box center [261, 141] width 9 height 9
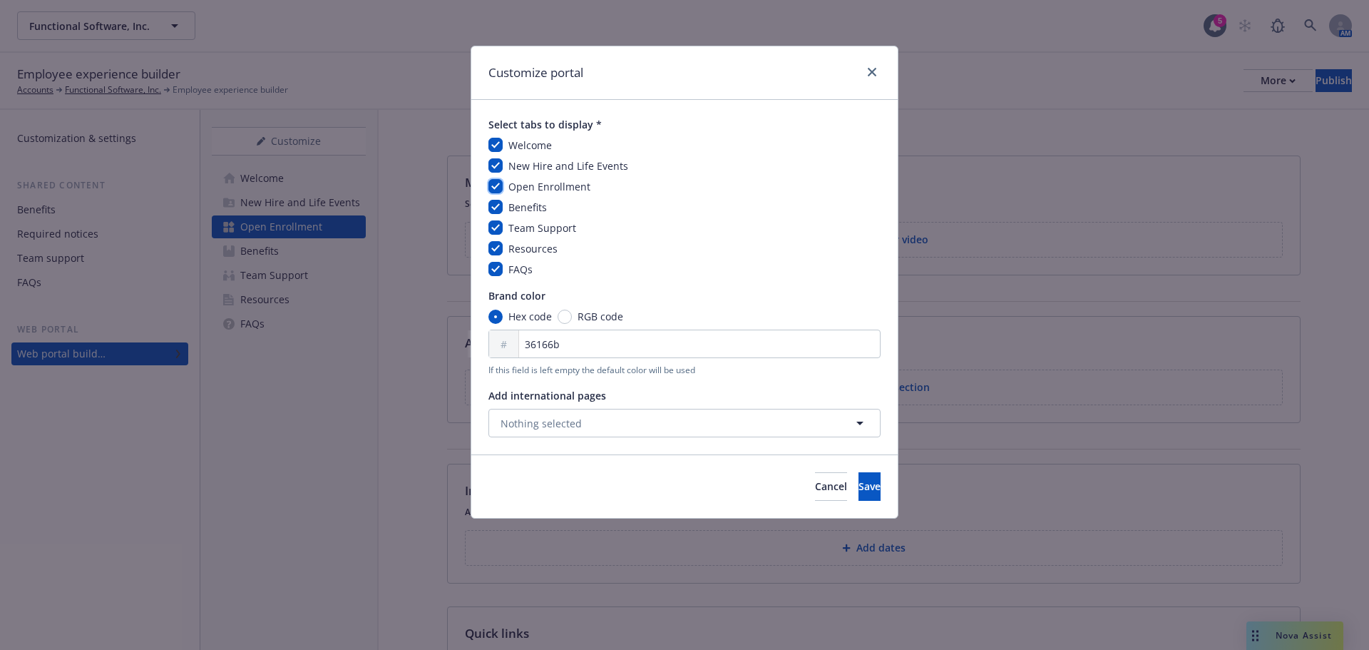
click at [489, 184] on input "checkbox" at bounding box center [496, 186] width 14 height 14
checkbox input "false"
click at [859, 479] on button "Save" at bounding box center [870, 486] width 22 height 29
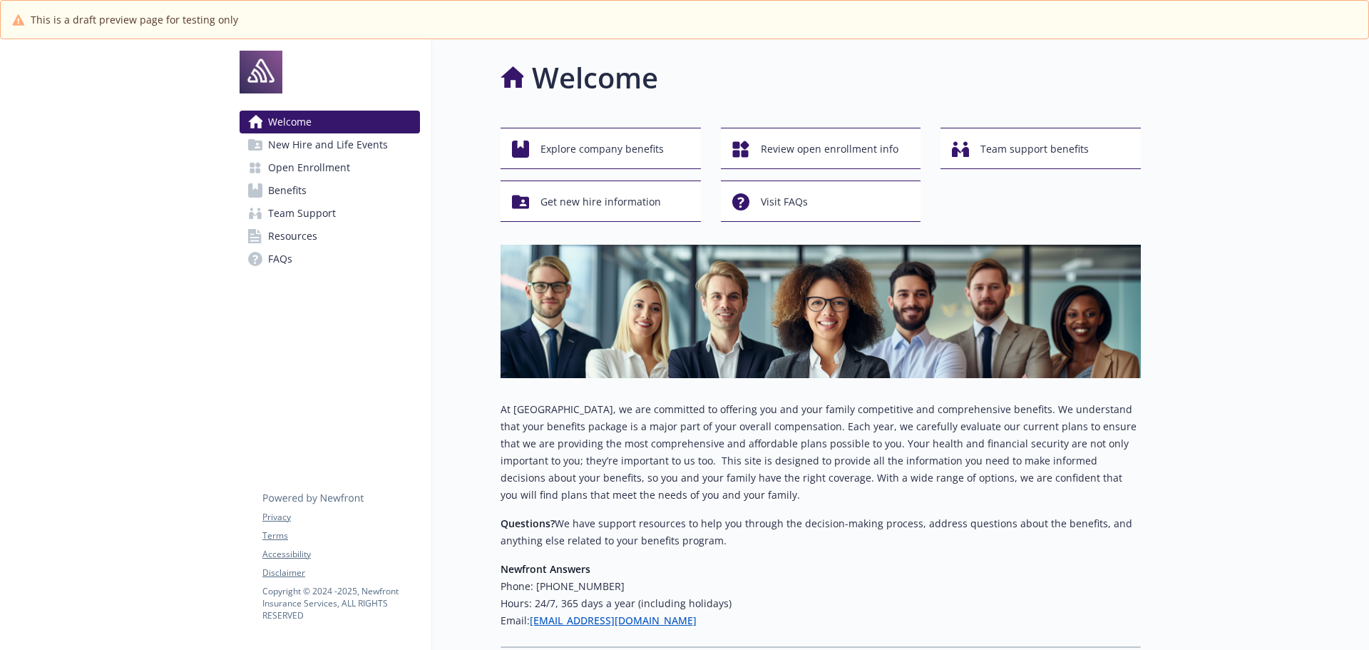
click at [299, 170] on span "Open Enrollment" at bounding box center [309, 167] width 82 height 23
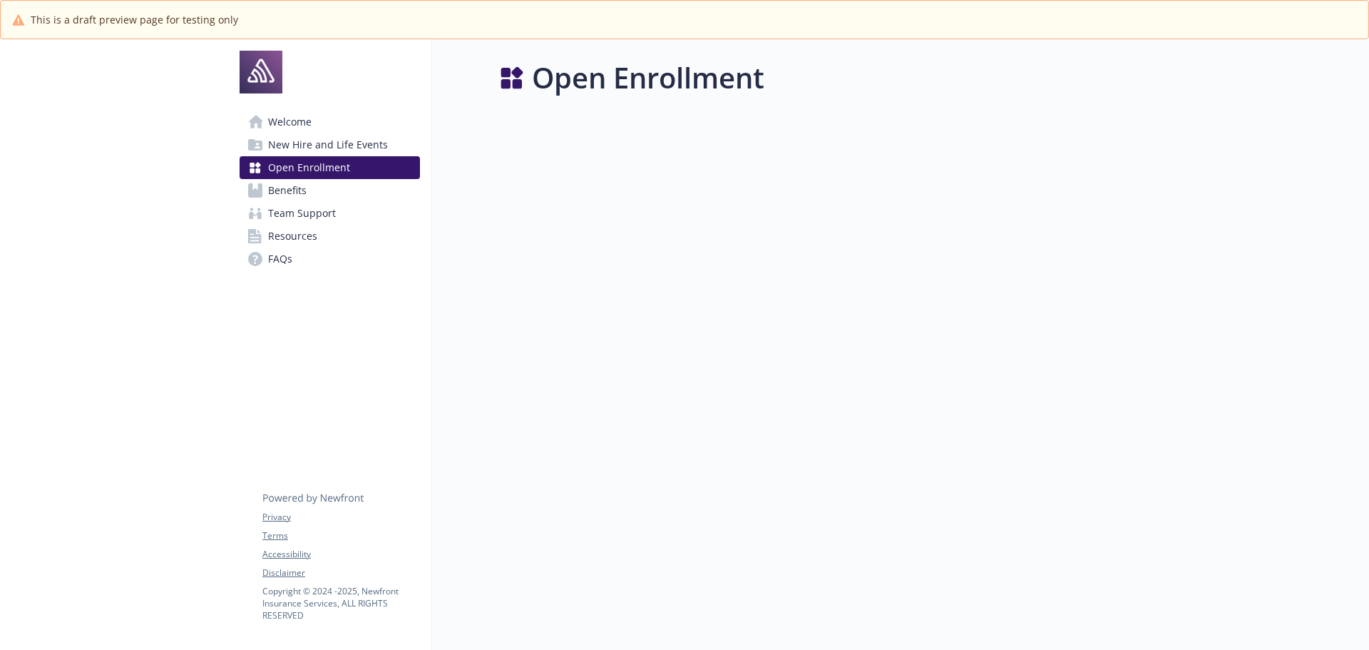
click at [297, 148] on span "New Hire and Life Events" at bounding box center [328, 144] width 120 height 23
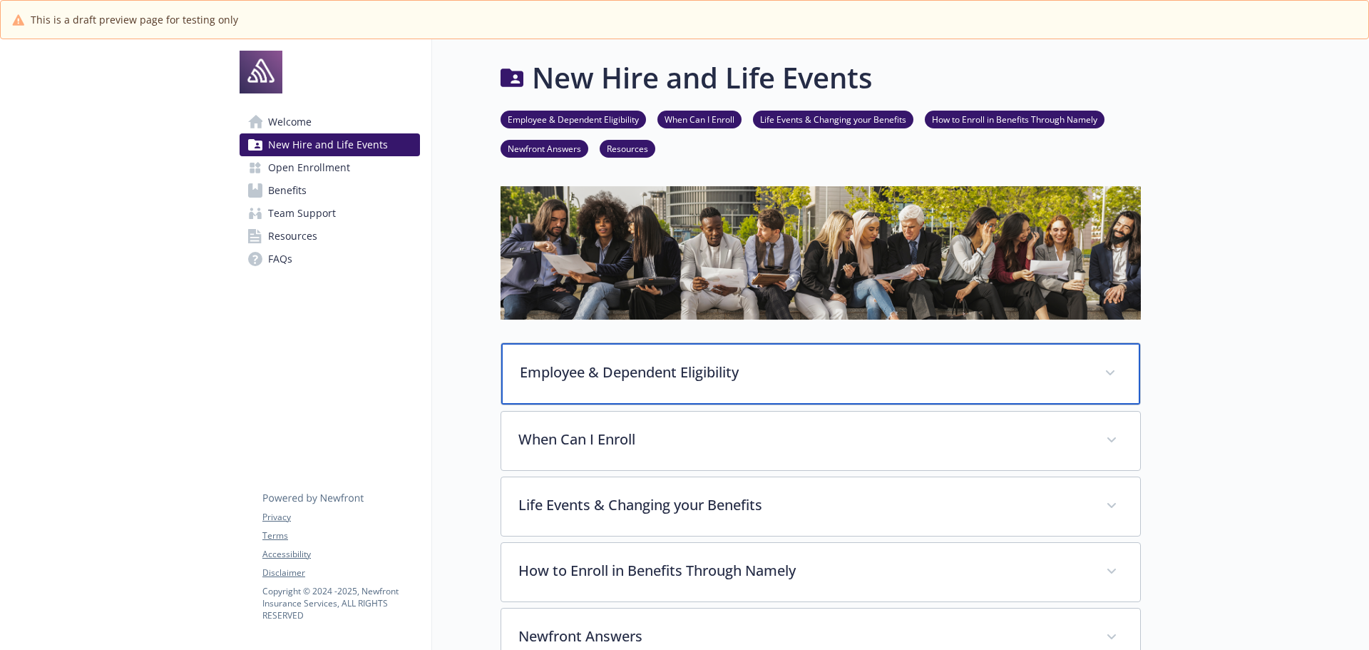
click at [805, 364] on p "Employee & Dependent Eligibility" at bounding box center [804, 372] width 568 height 21
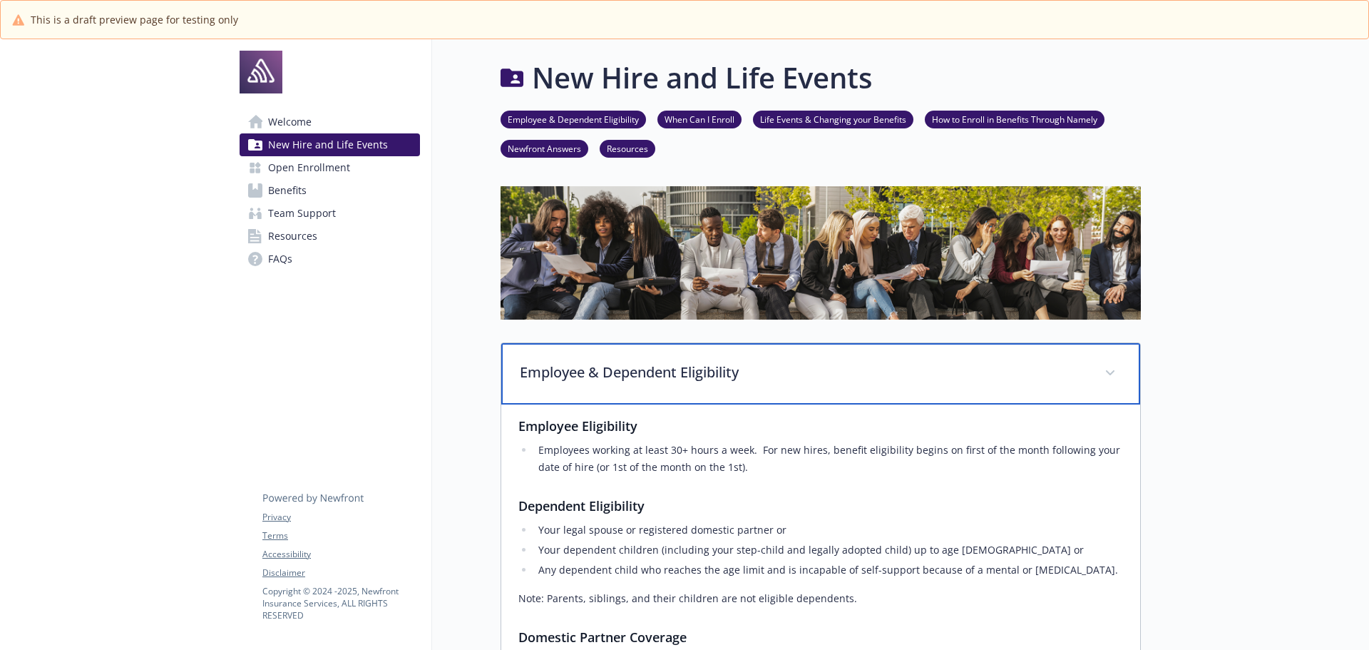
scroll to position [71, 0]
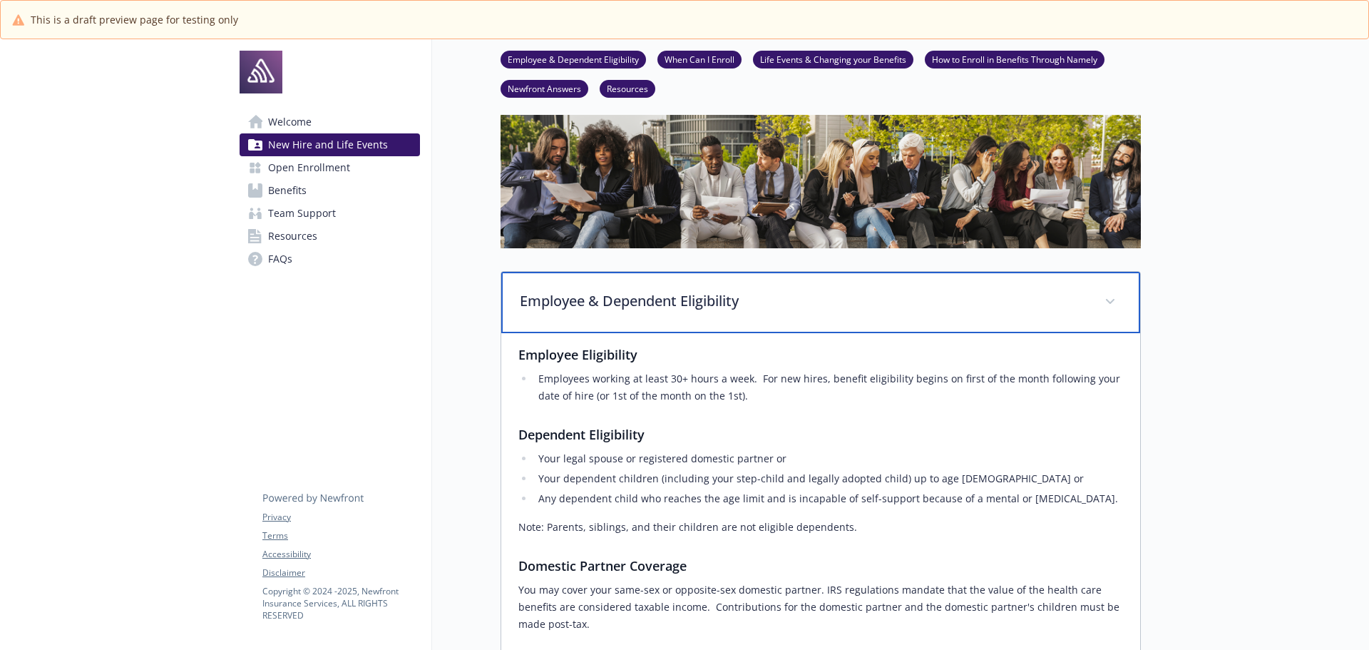
click at [790, 308] on p "Employee & Dependent Eligibility" at bounding box center [804, 300] width 568 height 21
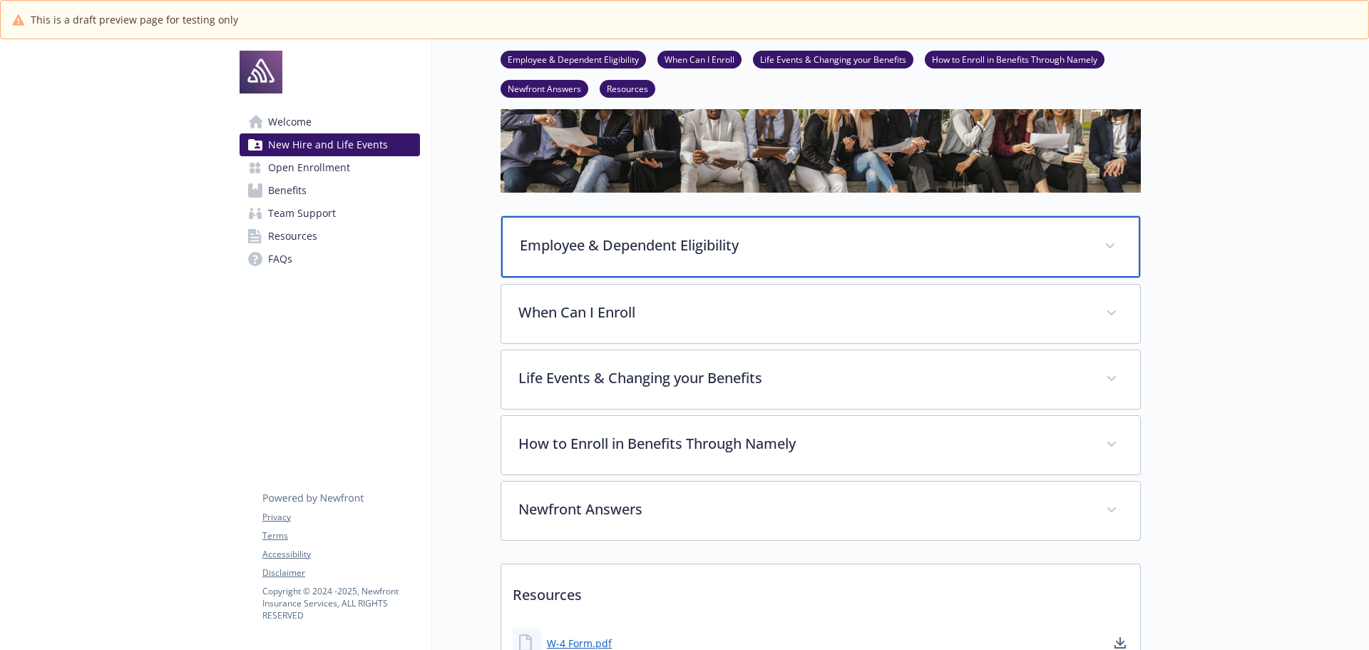
scroll to position [143, 0]
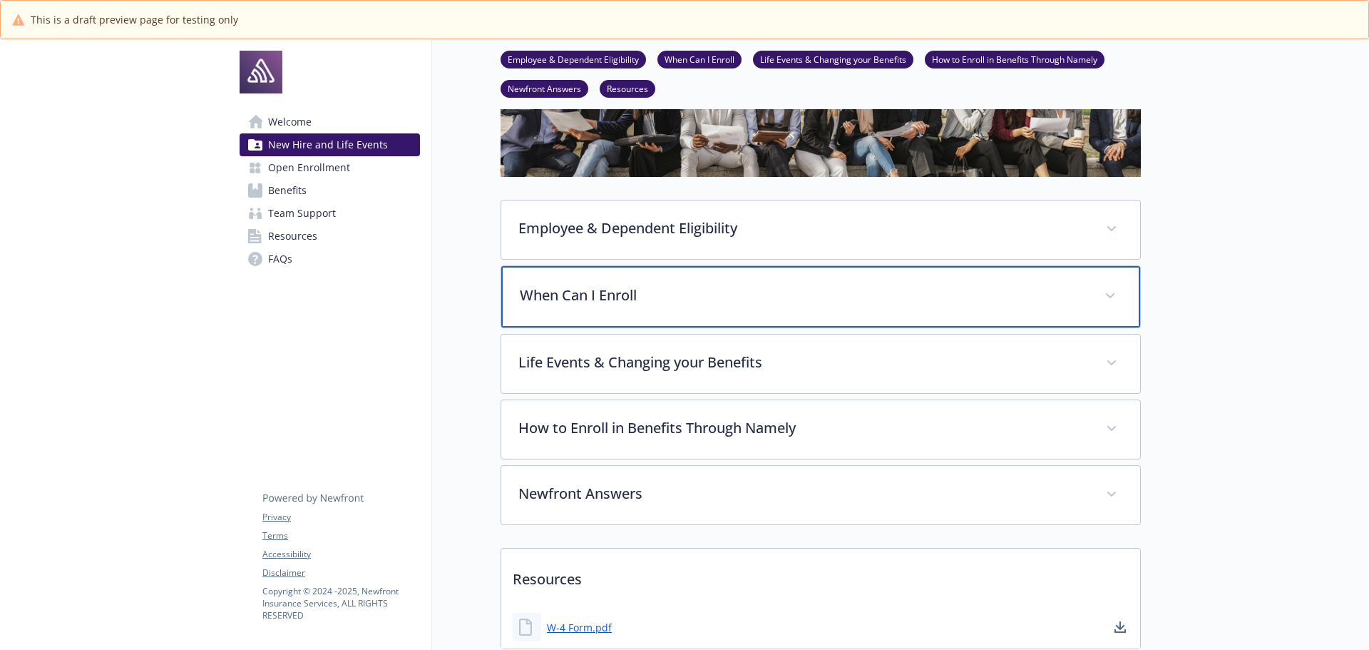
click at [784, 305] on p "When Can I Enroll" at bounding box center [804, 295] width 568 height 21
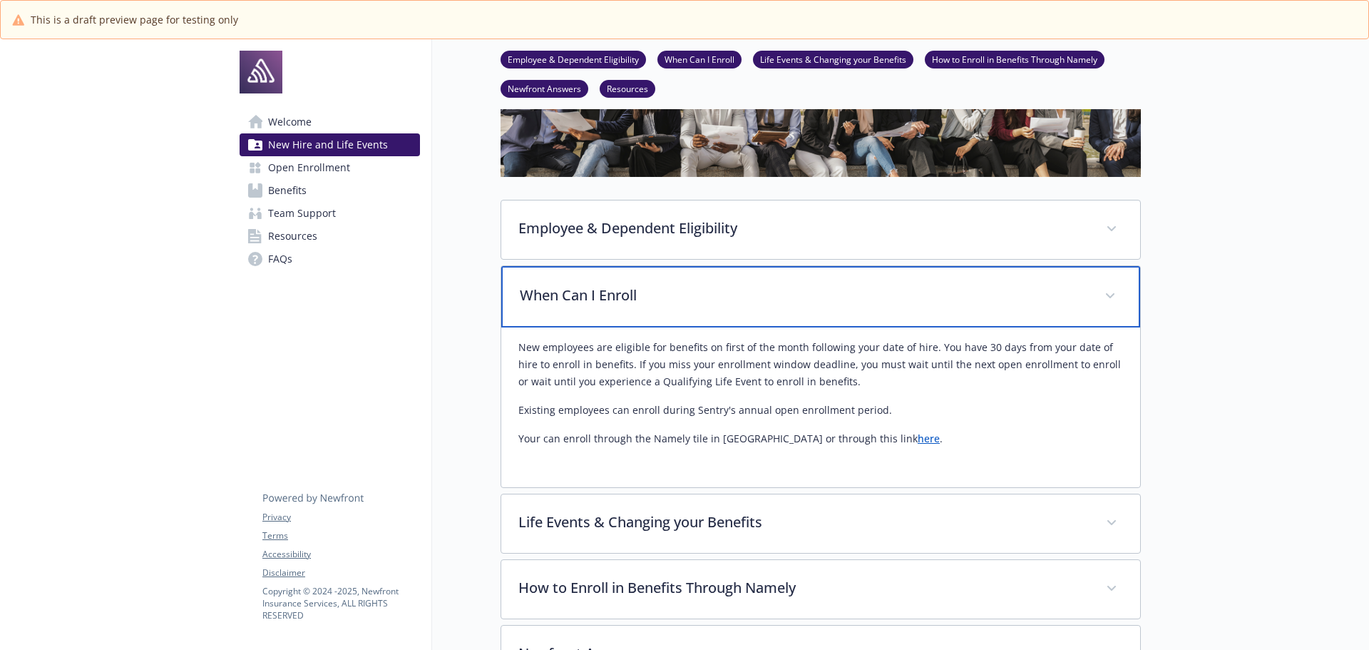
click at [784, 305] on p "When Can I Enroll" at bounding box center [804, 295] width 568 height 21
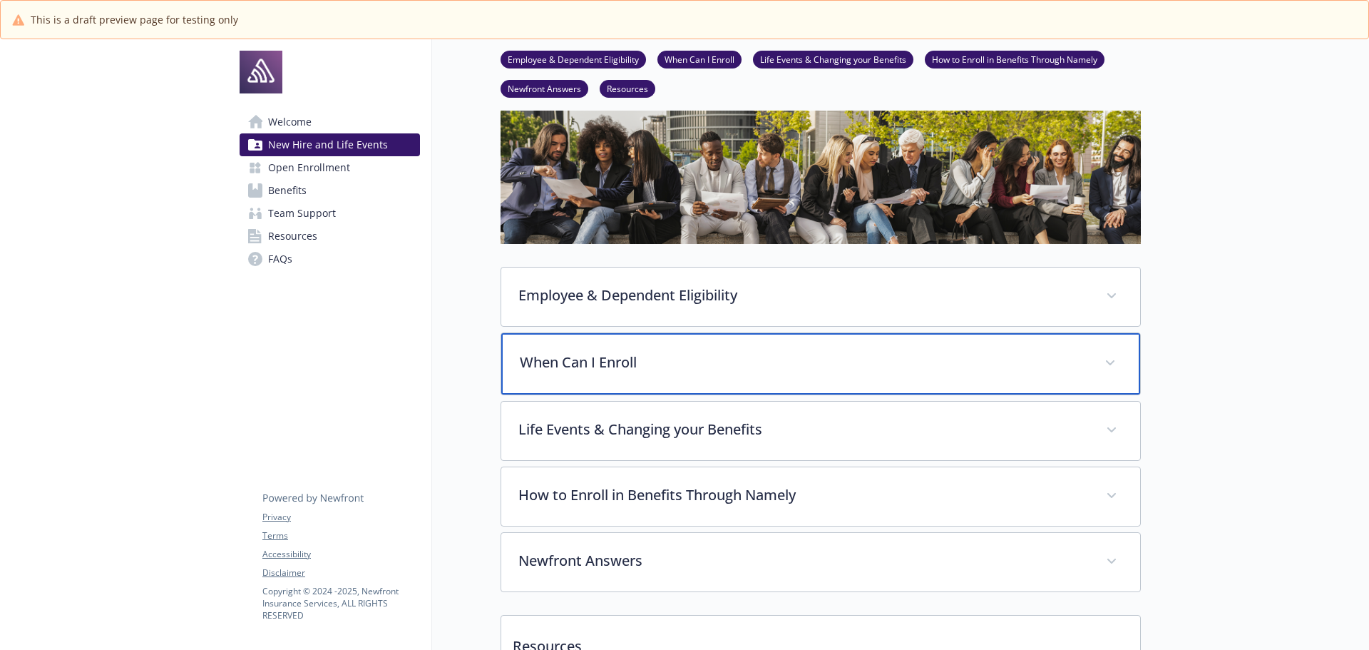
scroll to position [41, 0]
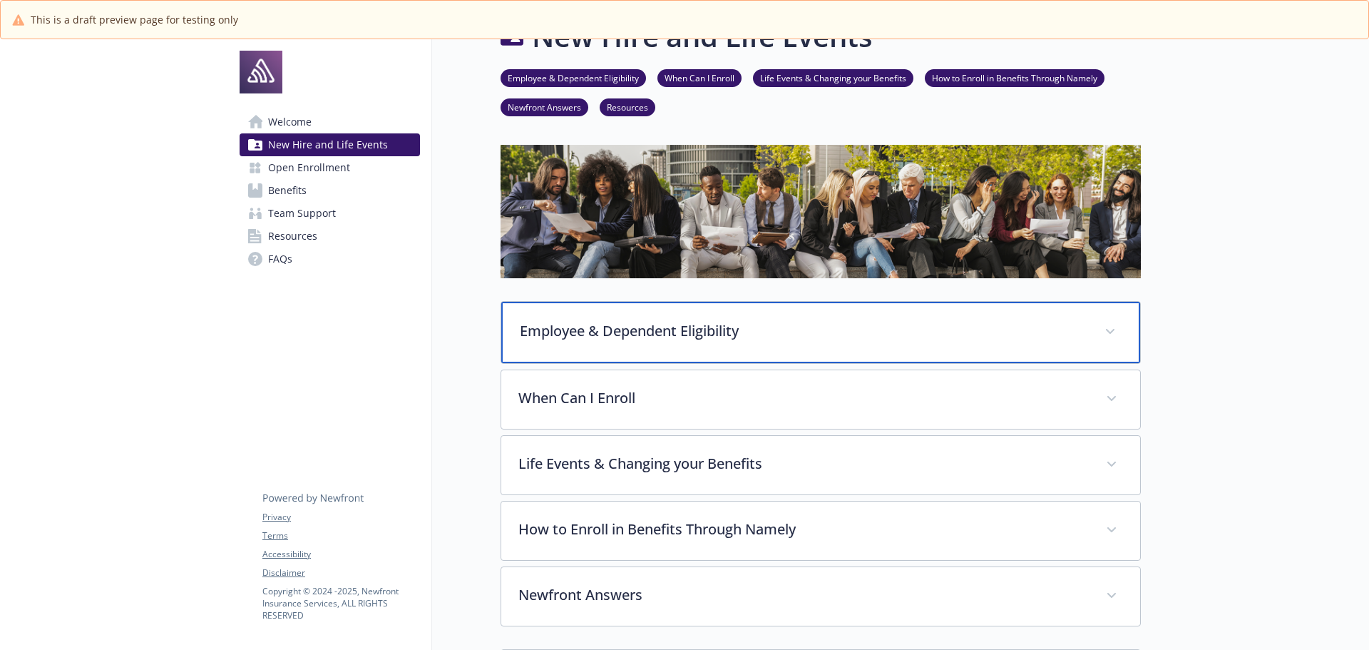
click at [778, 320] on p "Employee & Dependent Eligibility" at bounding box center [804, 330] width 568 height 21
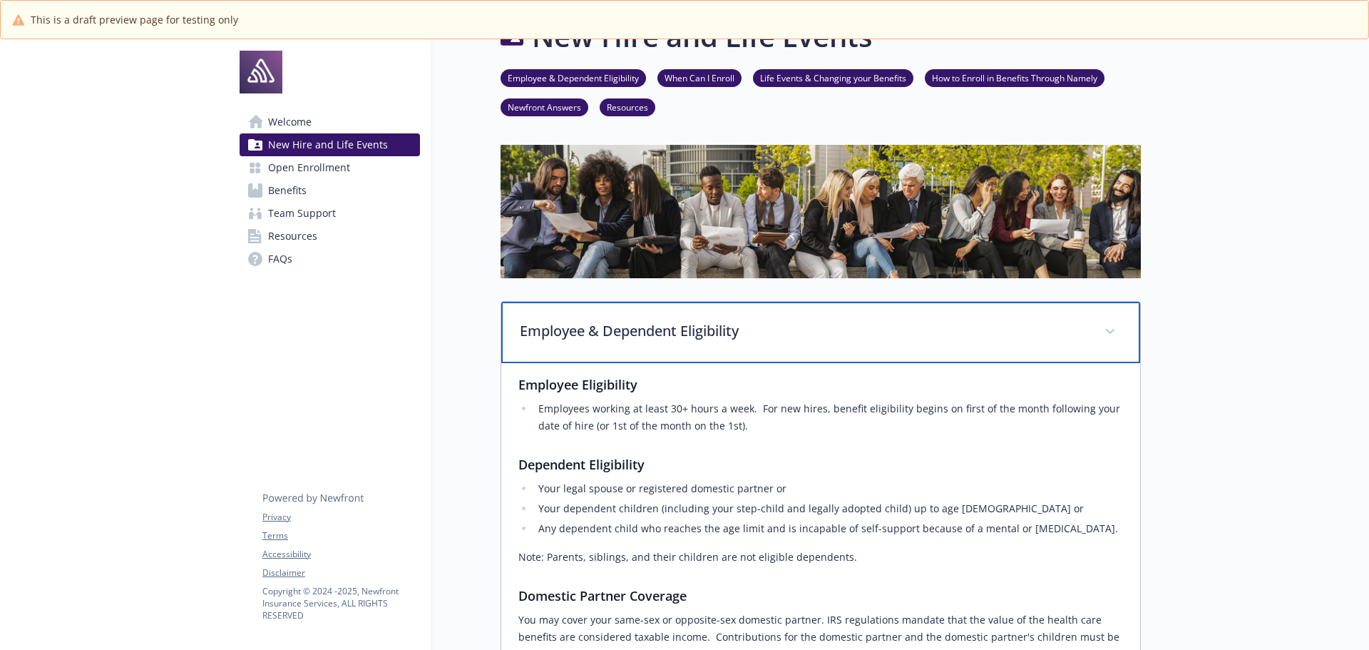
click at [778, 320] on p "Employee & Dependent Eligibility" at bounding box center [804, 330] width 568 height 21
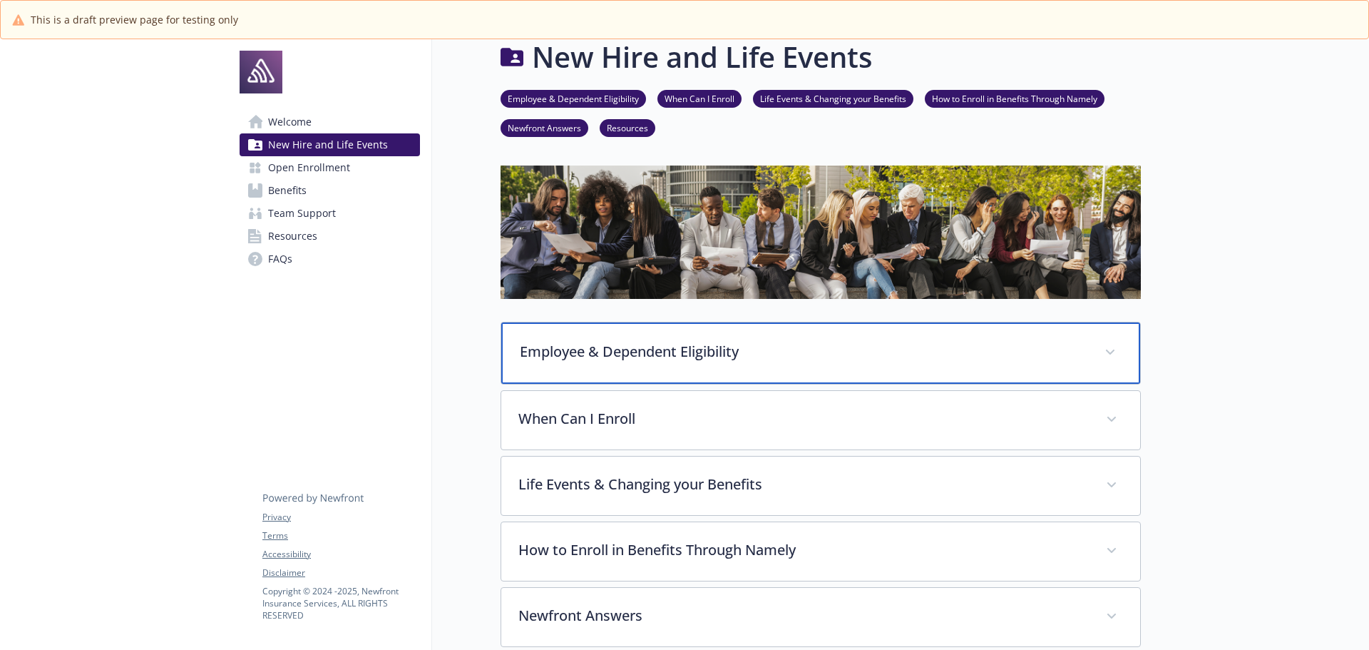
scroll to position [0, 0]
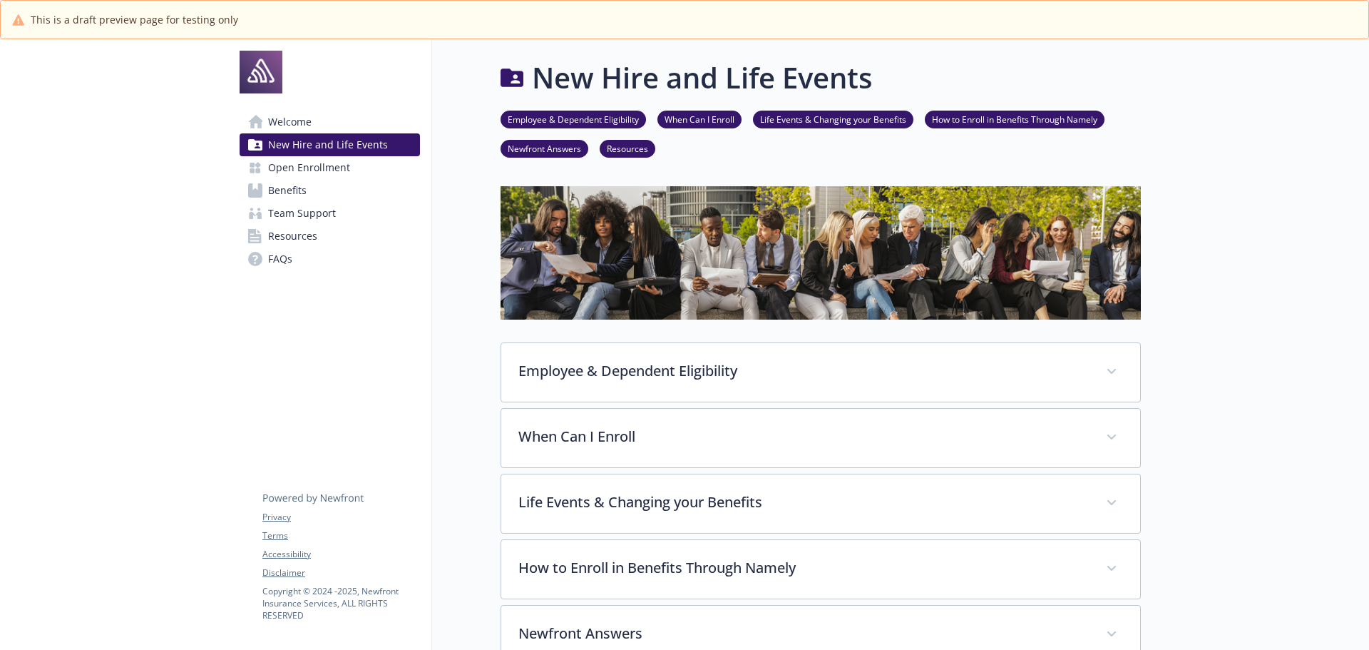
click at [297, 193] on span "Benefits" at bounding box center [287, 190] width 39 height 23
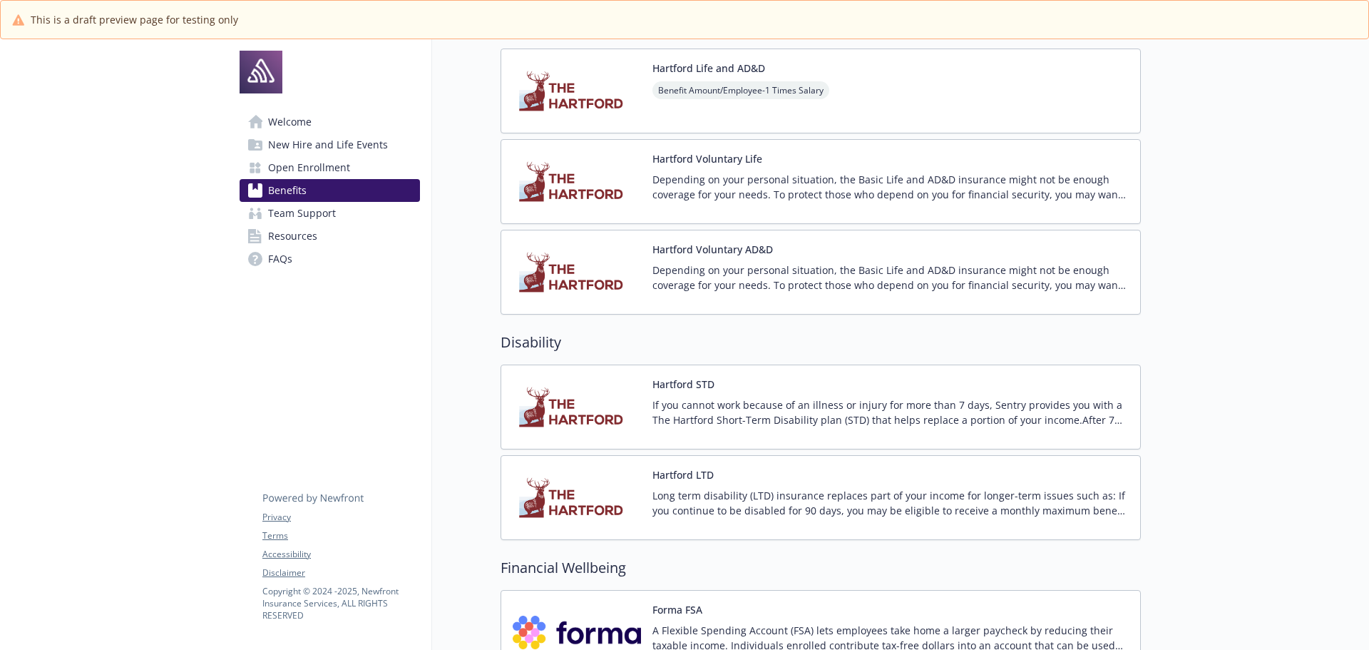
scroll to position [637, 0]
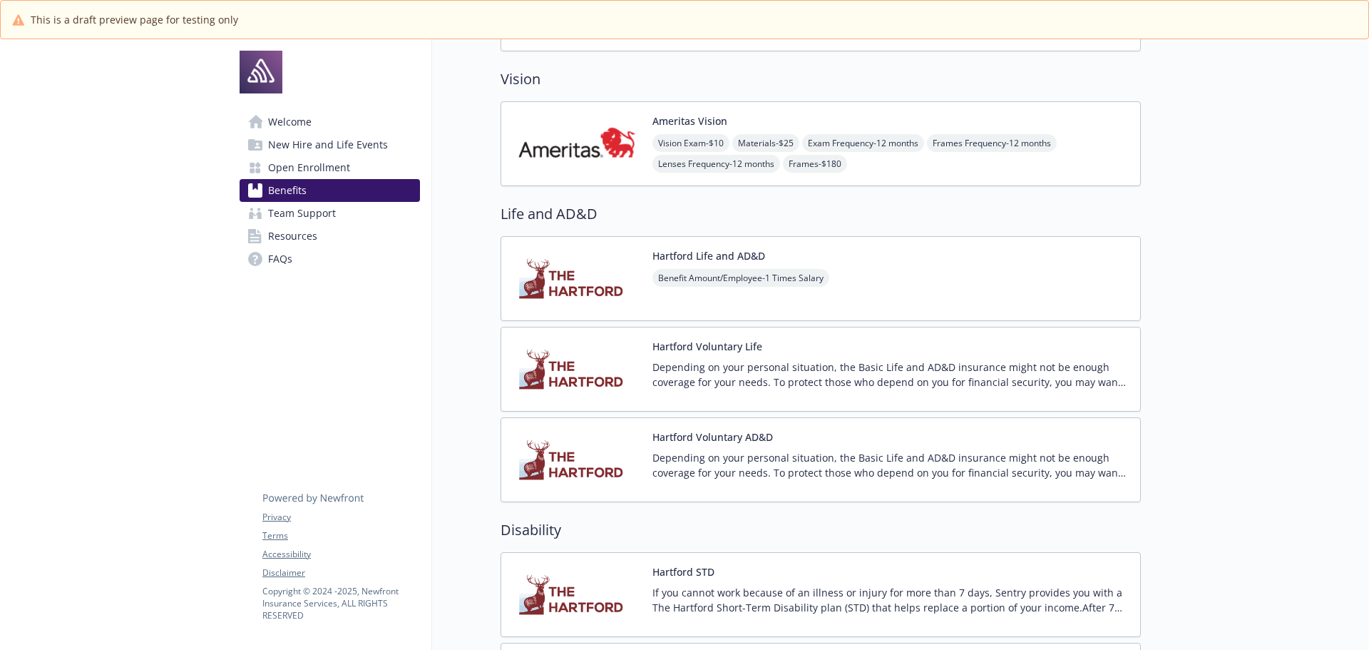
click at [305, 218] on span "Team Support" at bounding box center [302, 213] width 68 height 23
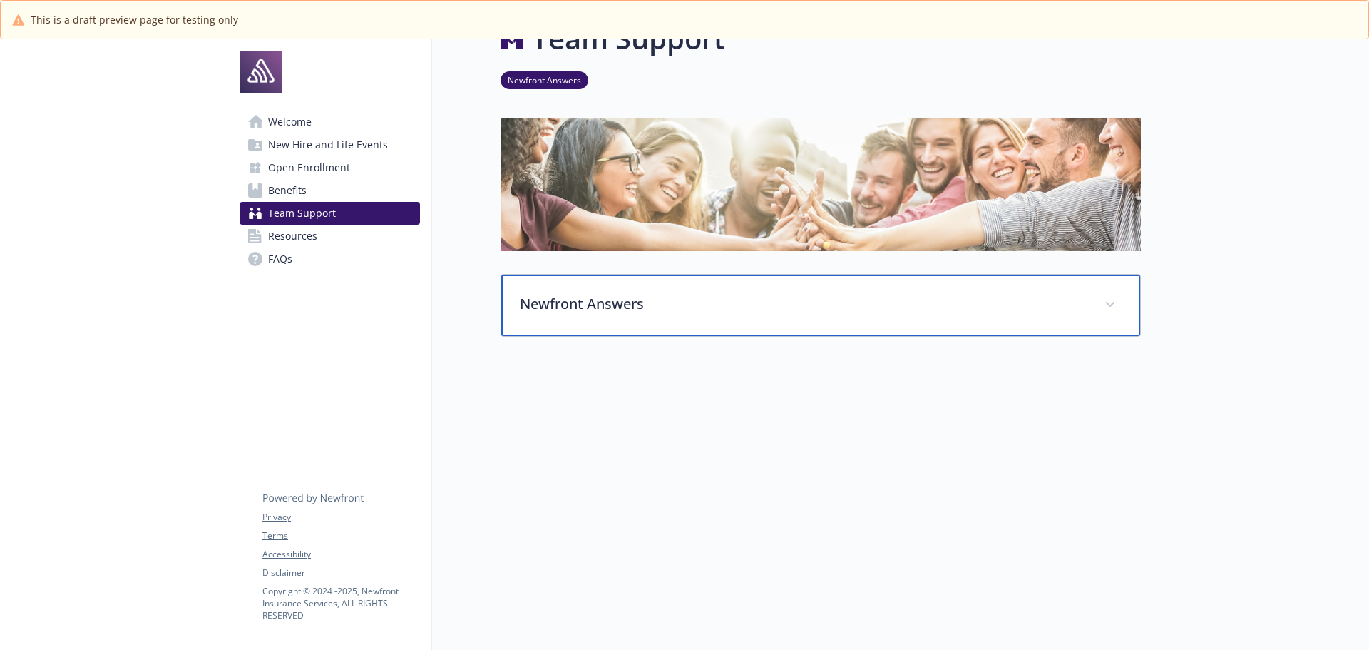
click at [668, 295] on p "Newfront Answers" at bounding box center [804, 303] width 568 height 21
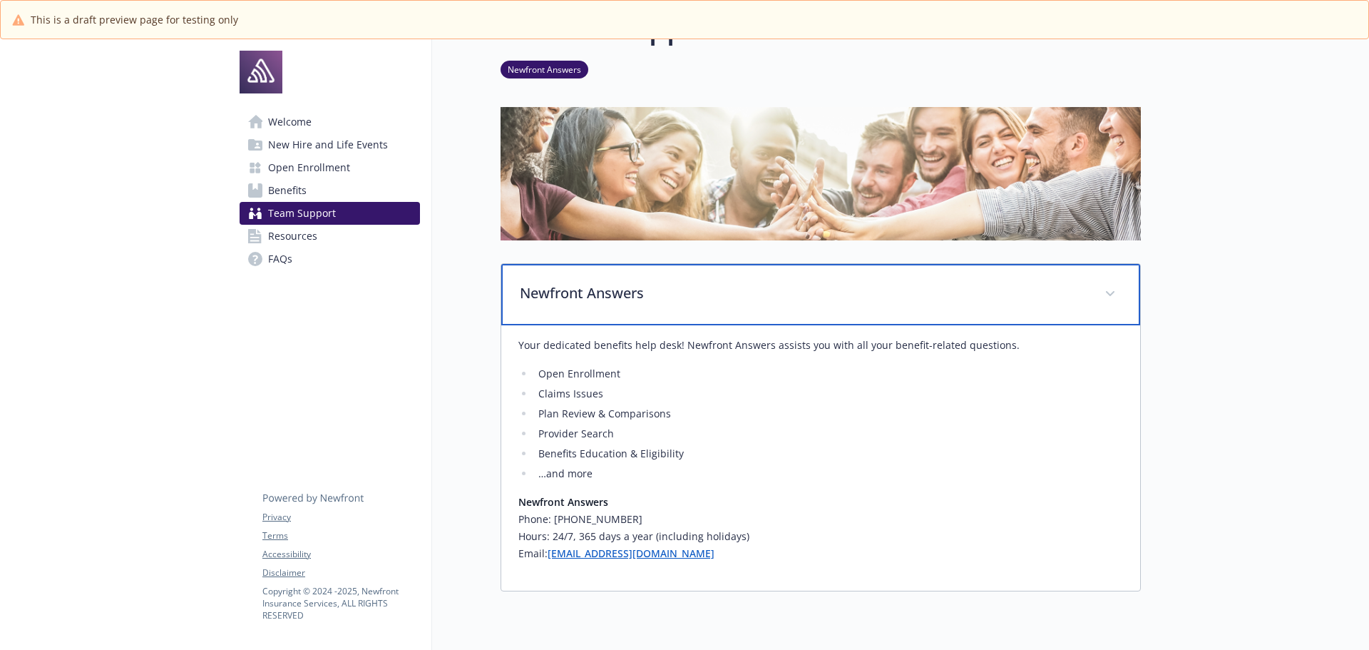
click at [668, 295] on p "Newfront Answers" at bounding box center [804, 292] width 568 height 21
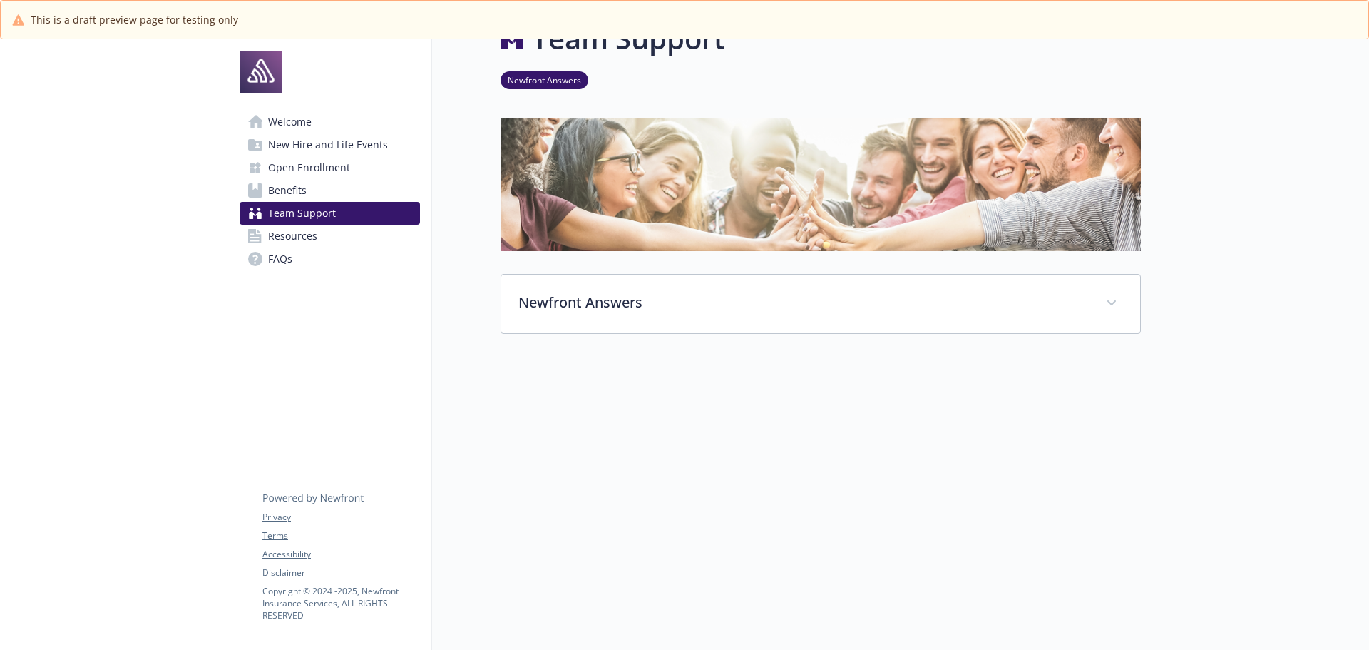
click at [307, 240] on span "Resources" at bounding box center [292, 236] width 49 height 23
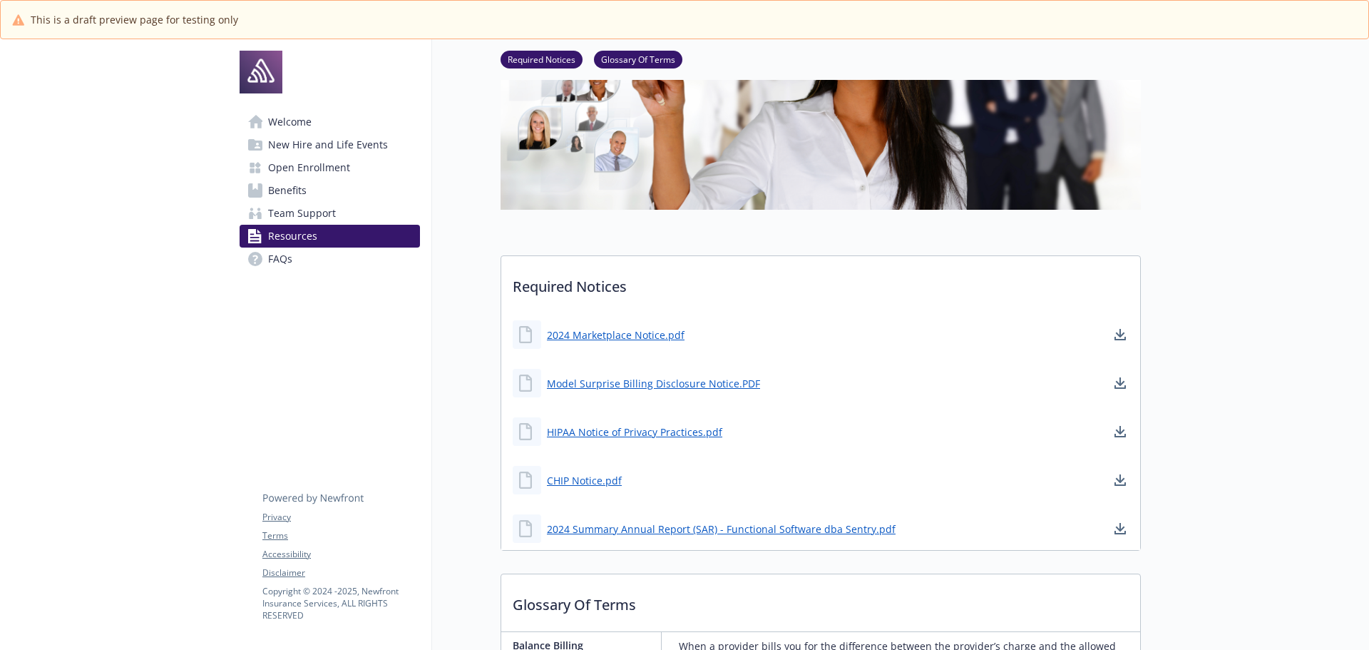
scroll to position [264, 0]
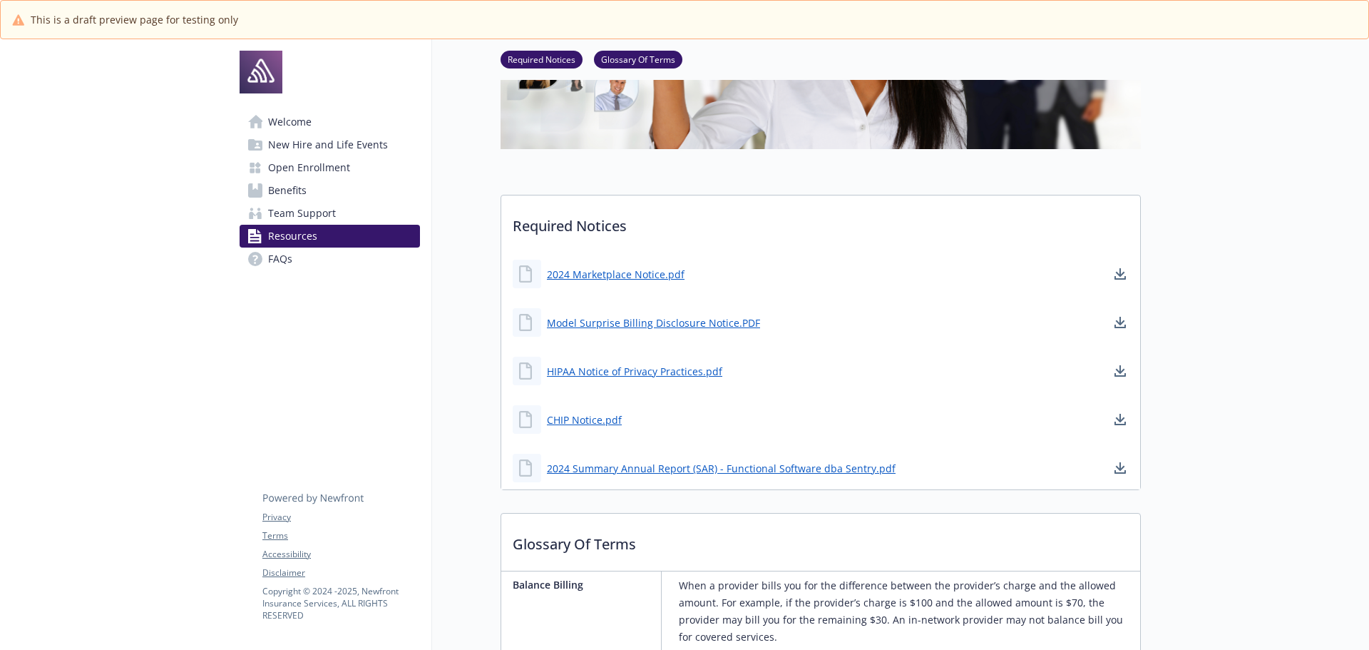
click at [274, 260] on span "FAQs" at bounding box center [280, 258] width 24 height 23
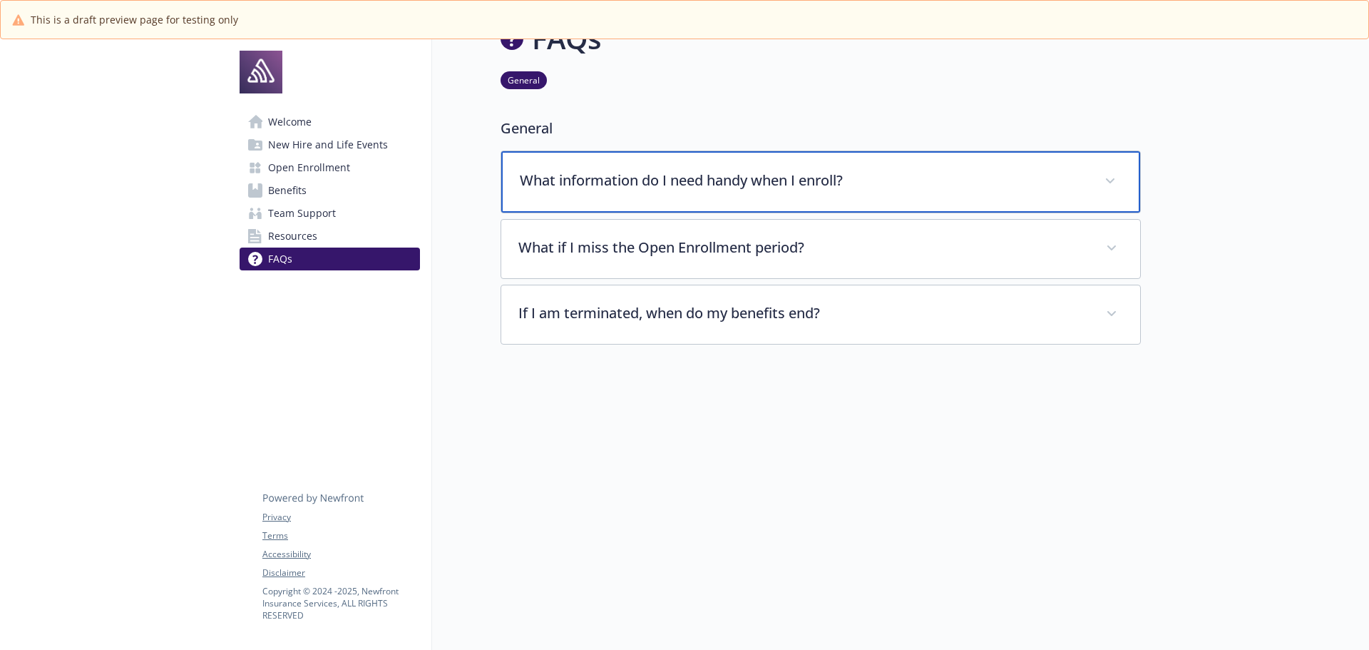
click at [906, 178] on p "What information do I need handy when I enroll?" at bounding box center [804, 180] width 568 height 21
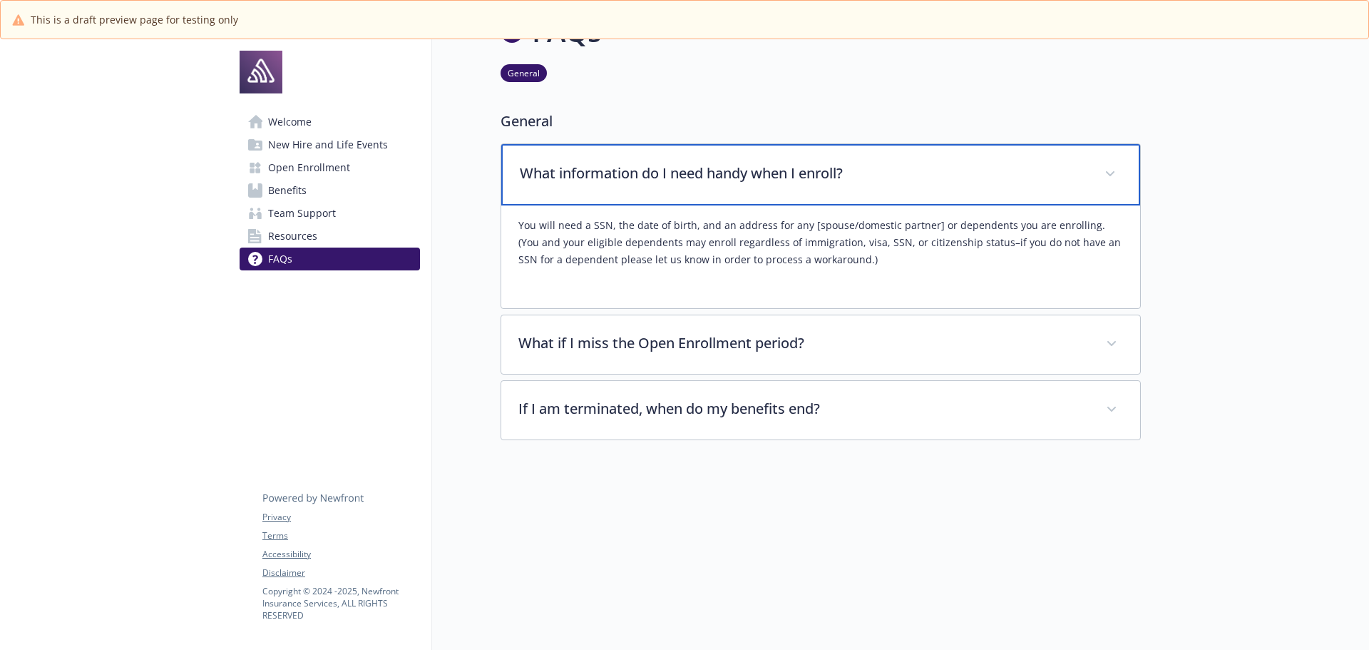
click at [906, 178] on p "What information do I need handy when I enroll?" at bounding box center [804, 173] width 568 height 21
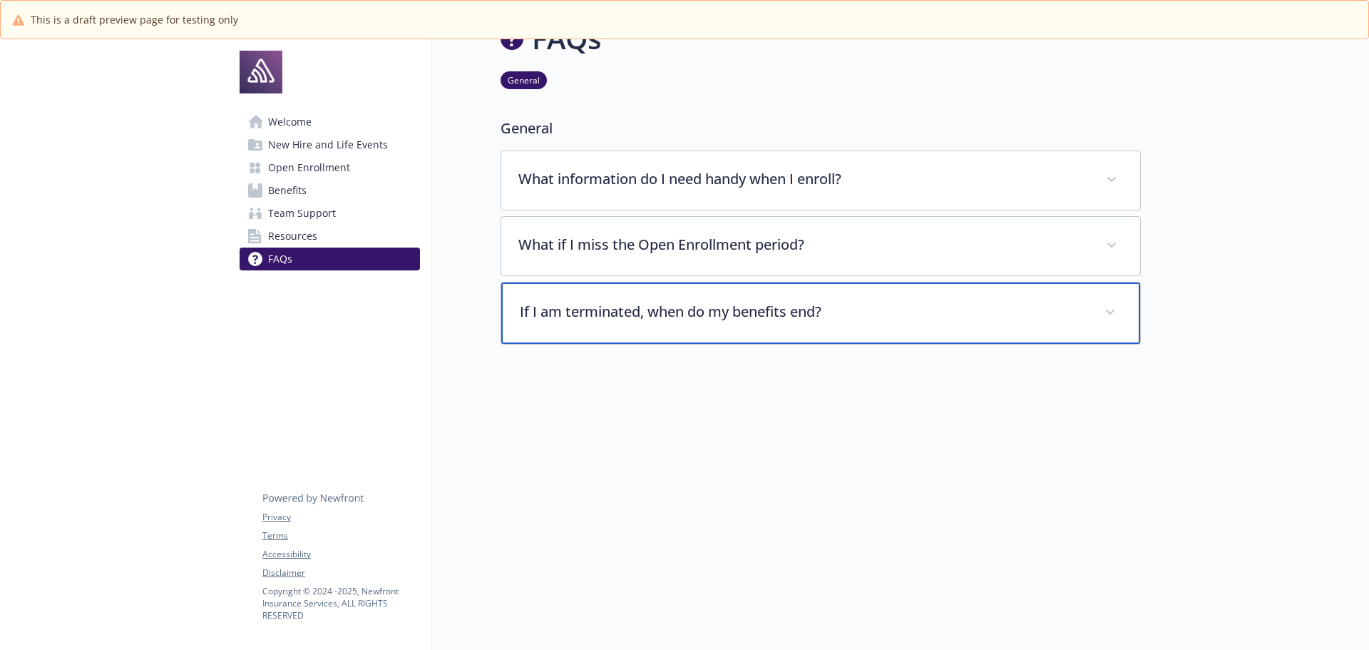
click at [881, 301] on p "If I am terminated, when do my benefits end?" at bounding box center [804, 311] width 568 height 21
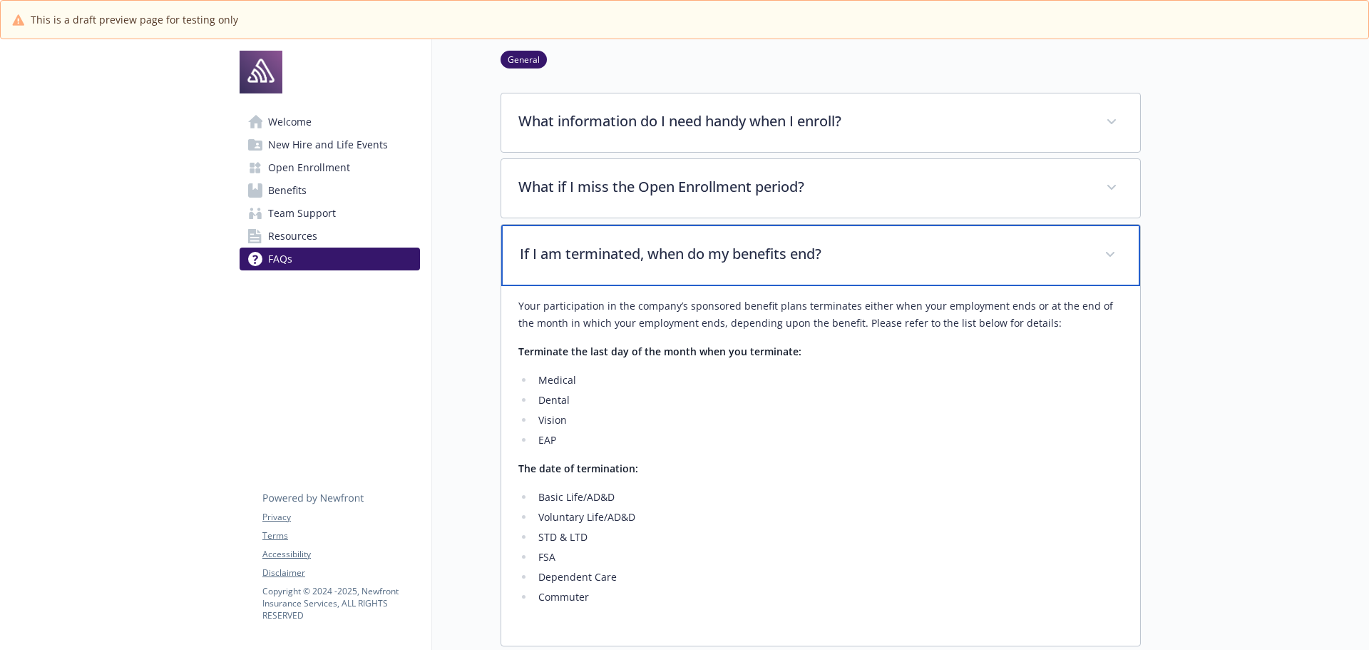
scroll to position [121, 0]
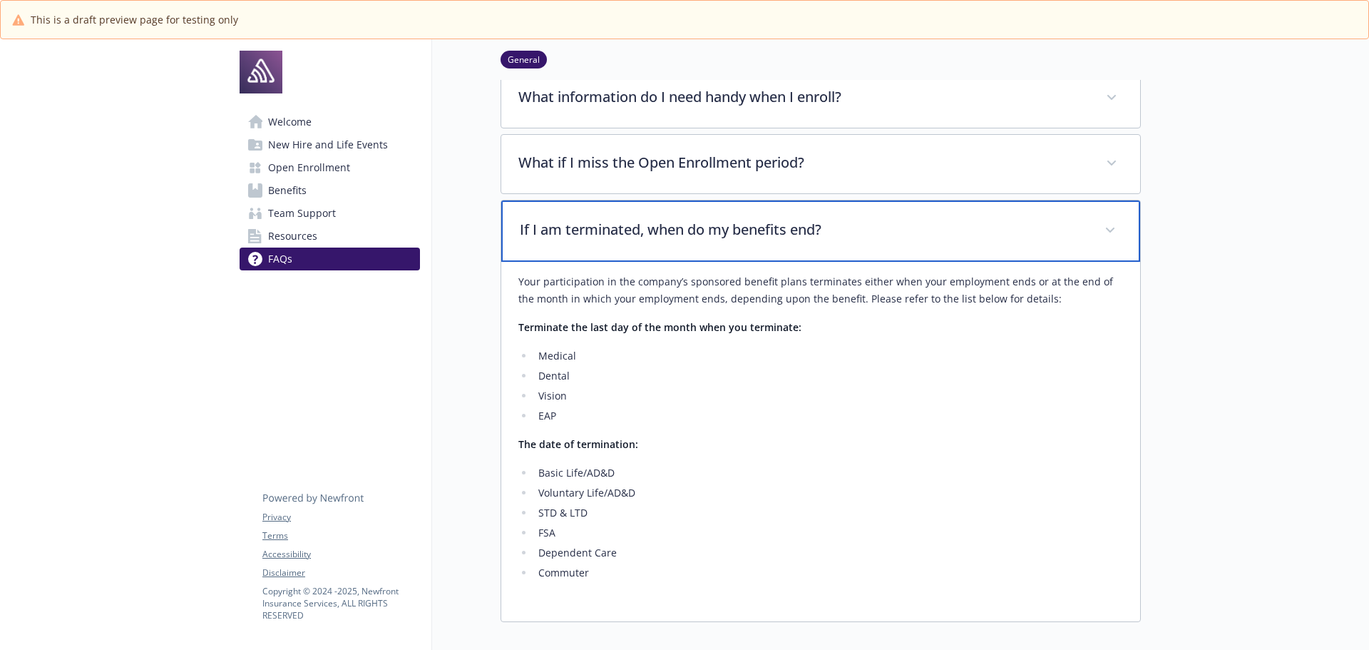
click at [940, 244] on div "If I am terminated, when do my benefits end?" at bounding box center [820, 230] width 639 height 61
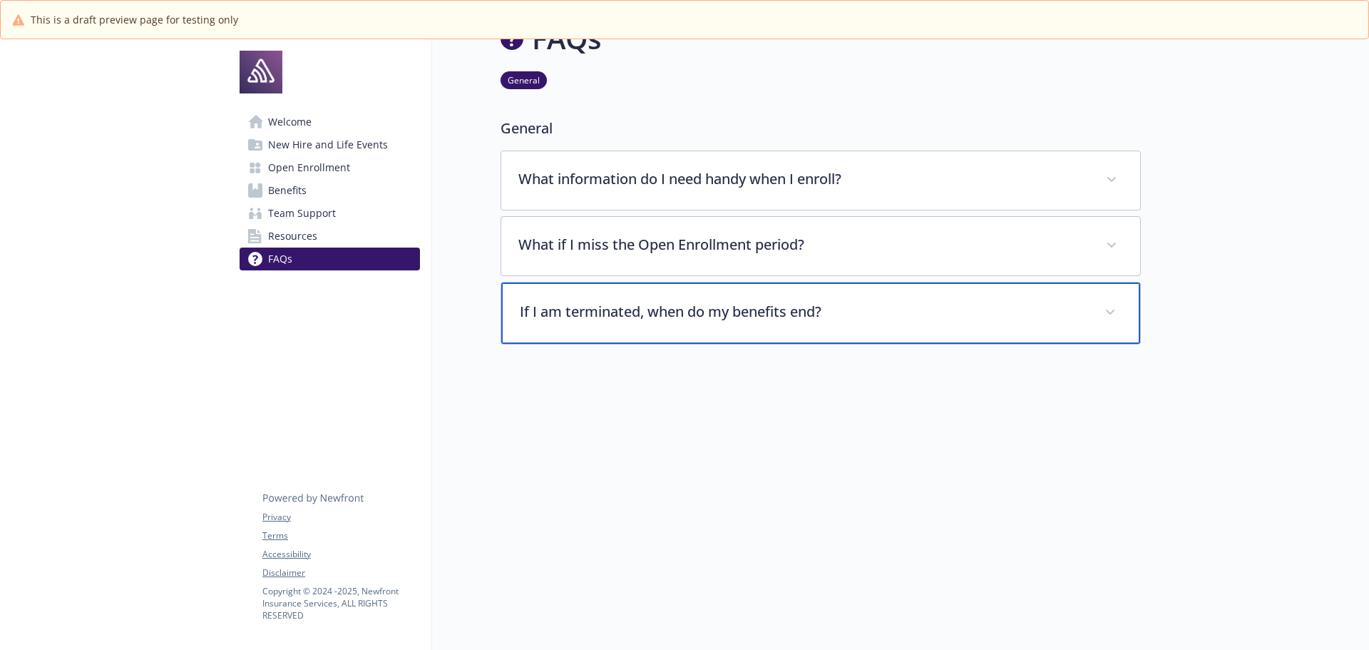
scroll to position [50, 0]
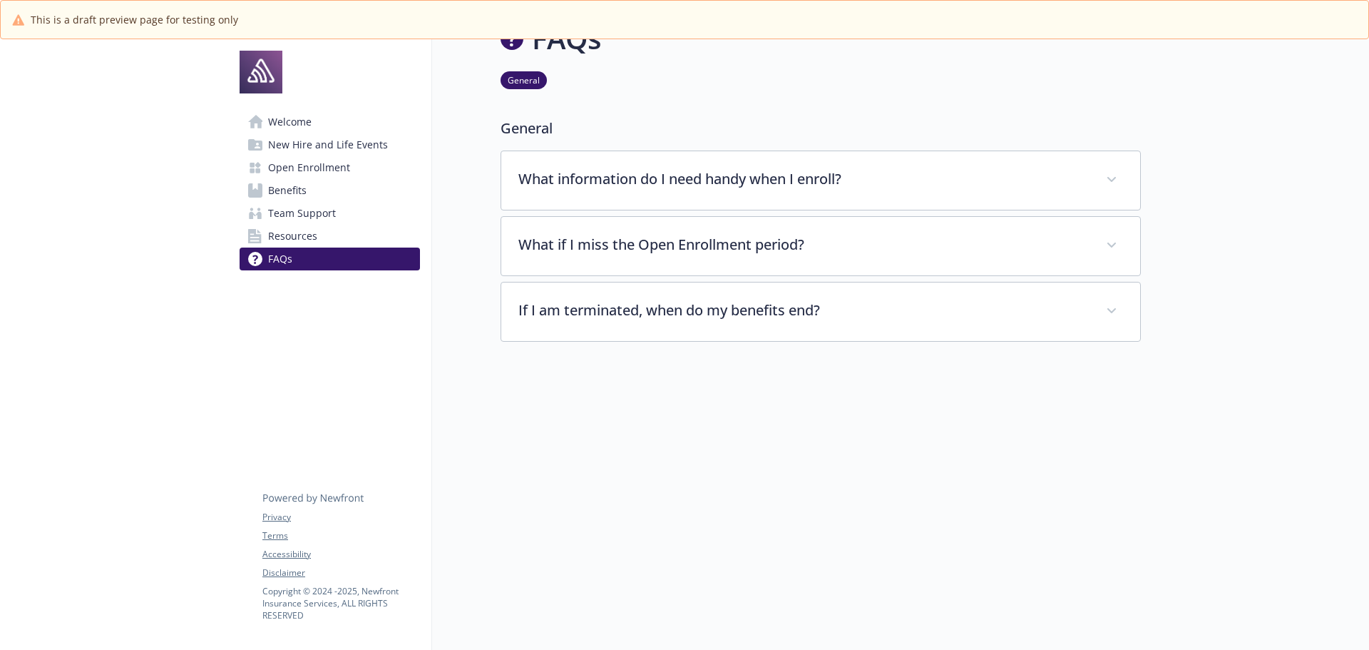
click at [295, 126] on span "Welcome" at bounding box center [290, 122] width 44 height 23
